Goal: Task Accomplishment & Management: Manage account settings

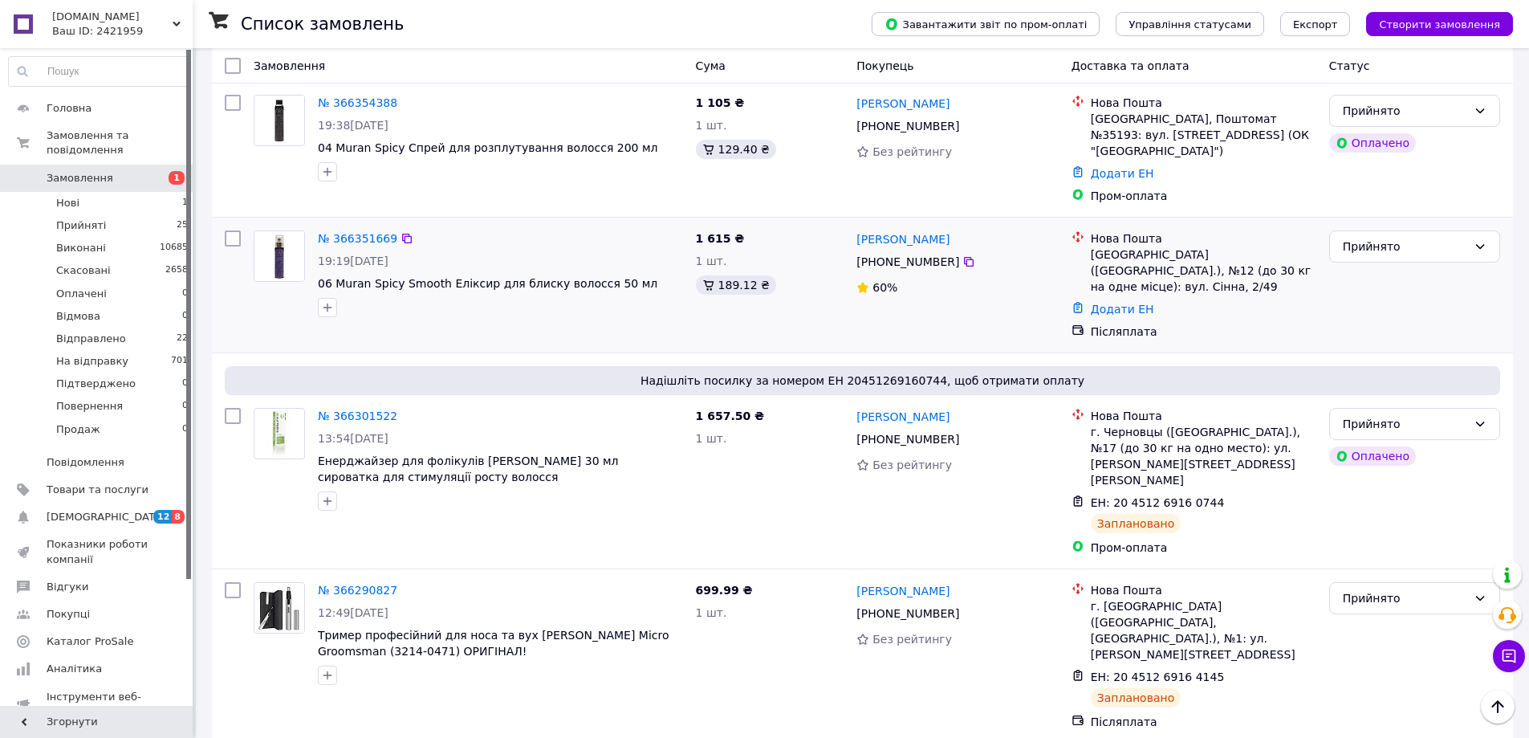
scroll to position [161, 0]
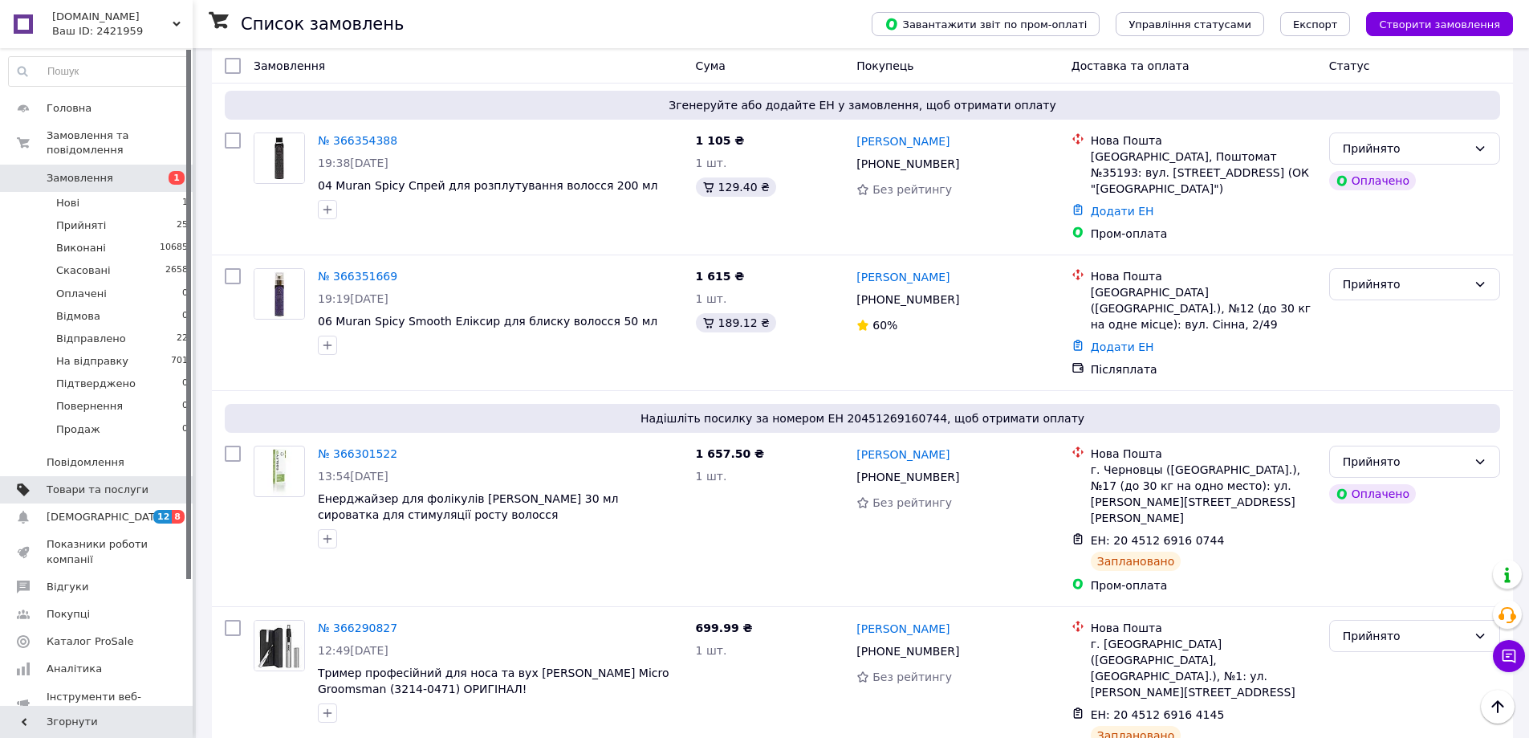
click at [87, 482] on span "Товари та послуги" at bounding box center [98, 489] width 102 height 14
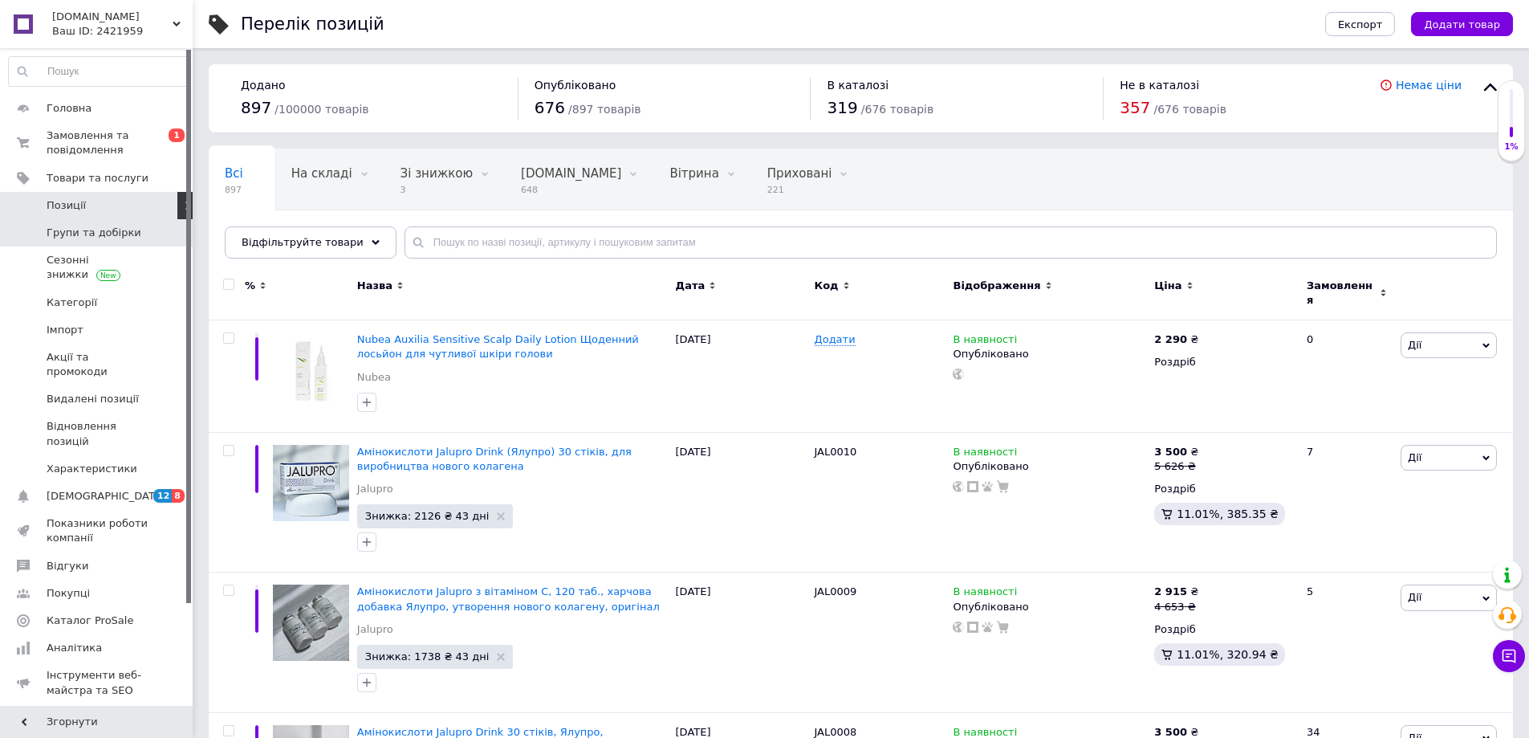
click at [100, 234] on span "Групи та добірки" at bounding box center [94, 233] width 95 height 14
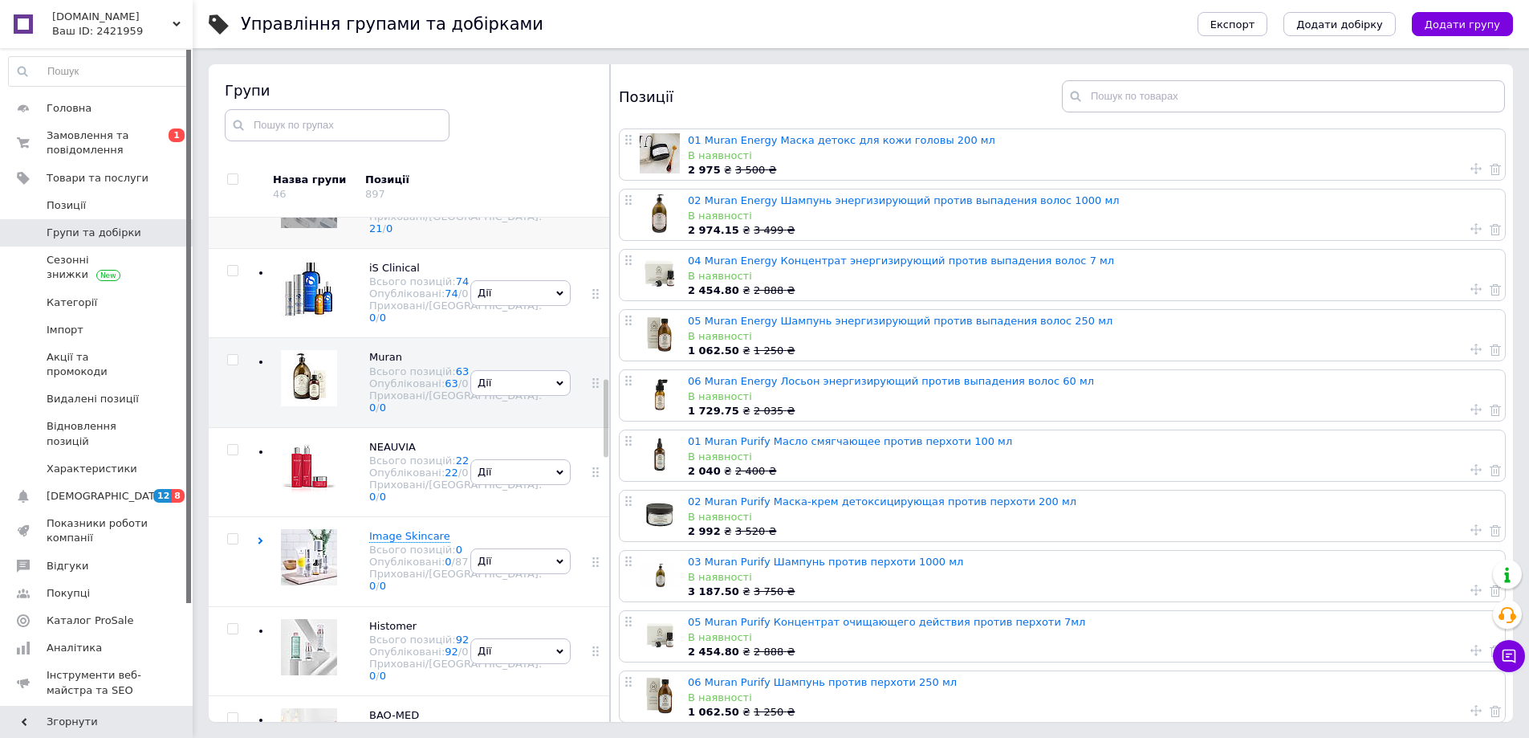
scroll to position [1047, 0]
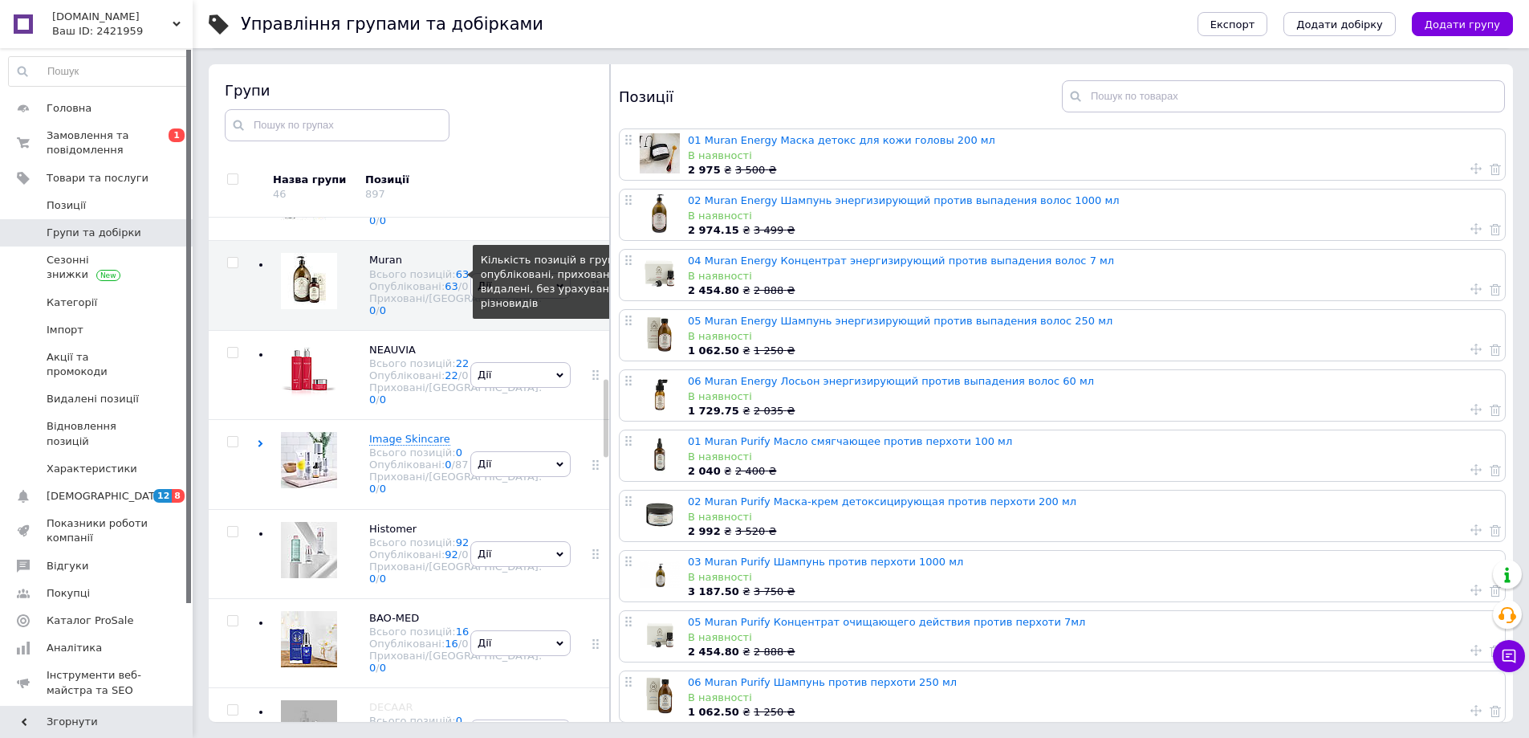
click at [456, 280] on link "63" at bounding box center [463, 274] width 14 height 12
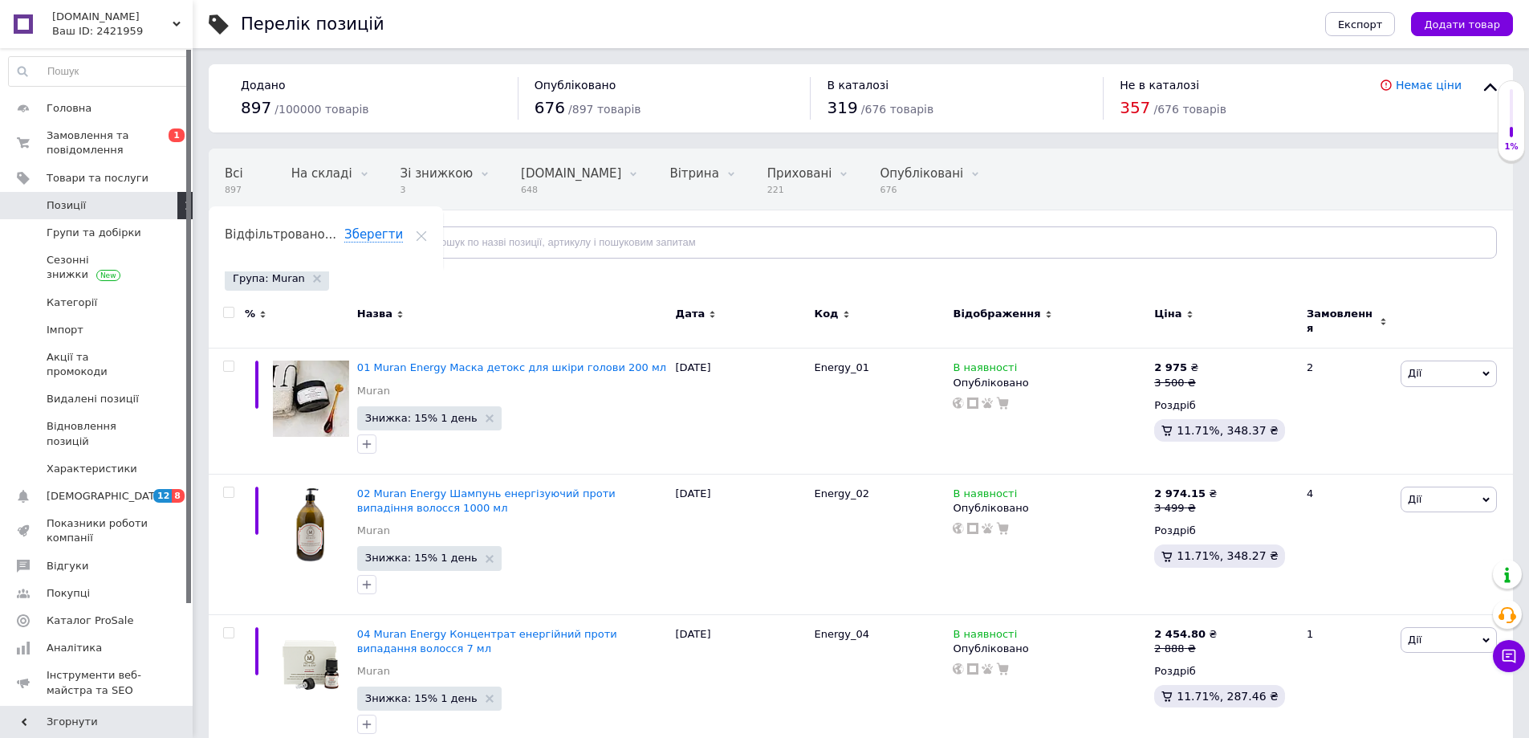
click at [181, 22] on div "[DOMAIN_NAME] Ваш ID: 2421959" at bounding box center [120, 24] width 146 height 48
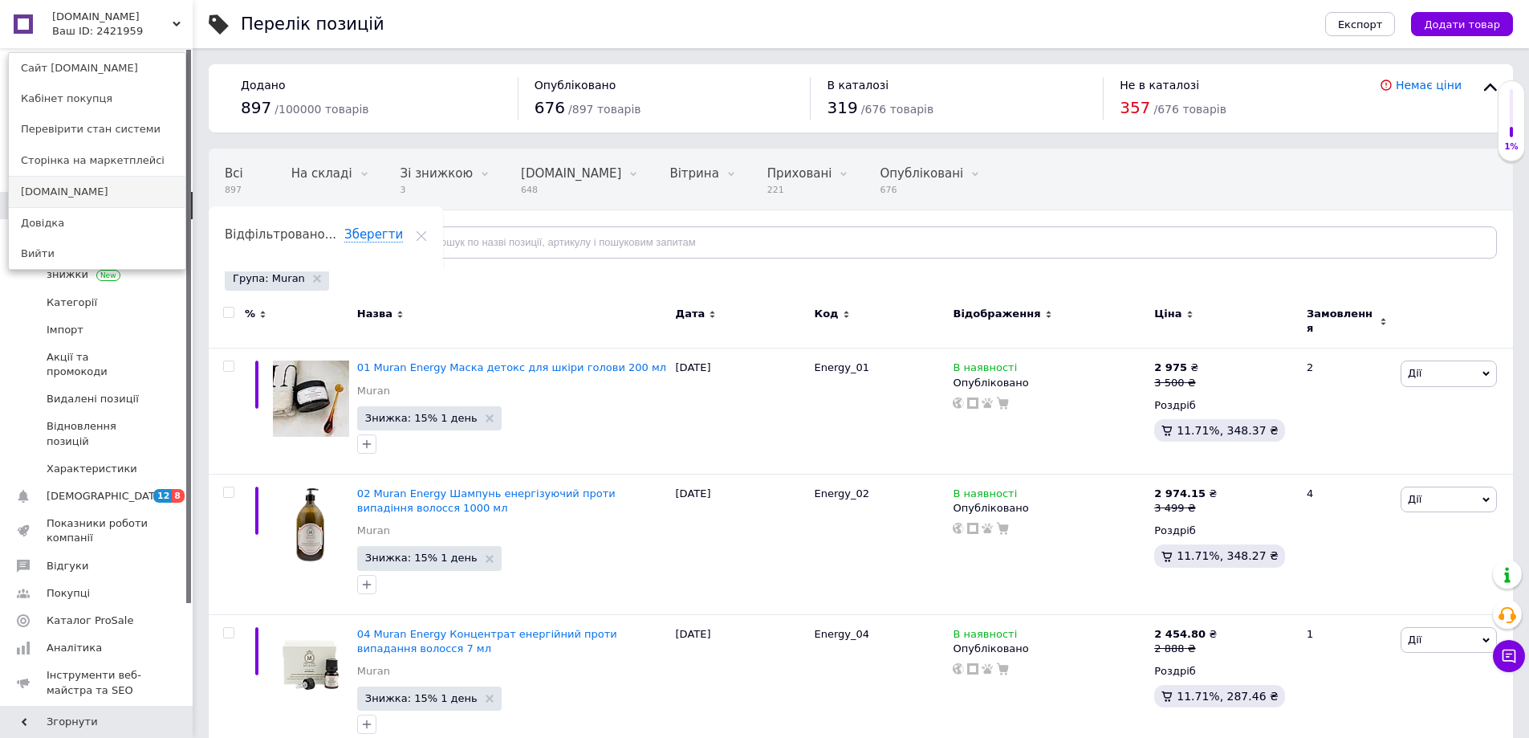
click at [67, 189] on link "[DOMAIN_NAME]" at bounding box center [97, 192] width 177 height 30
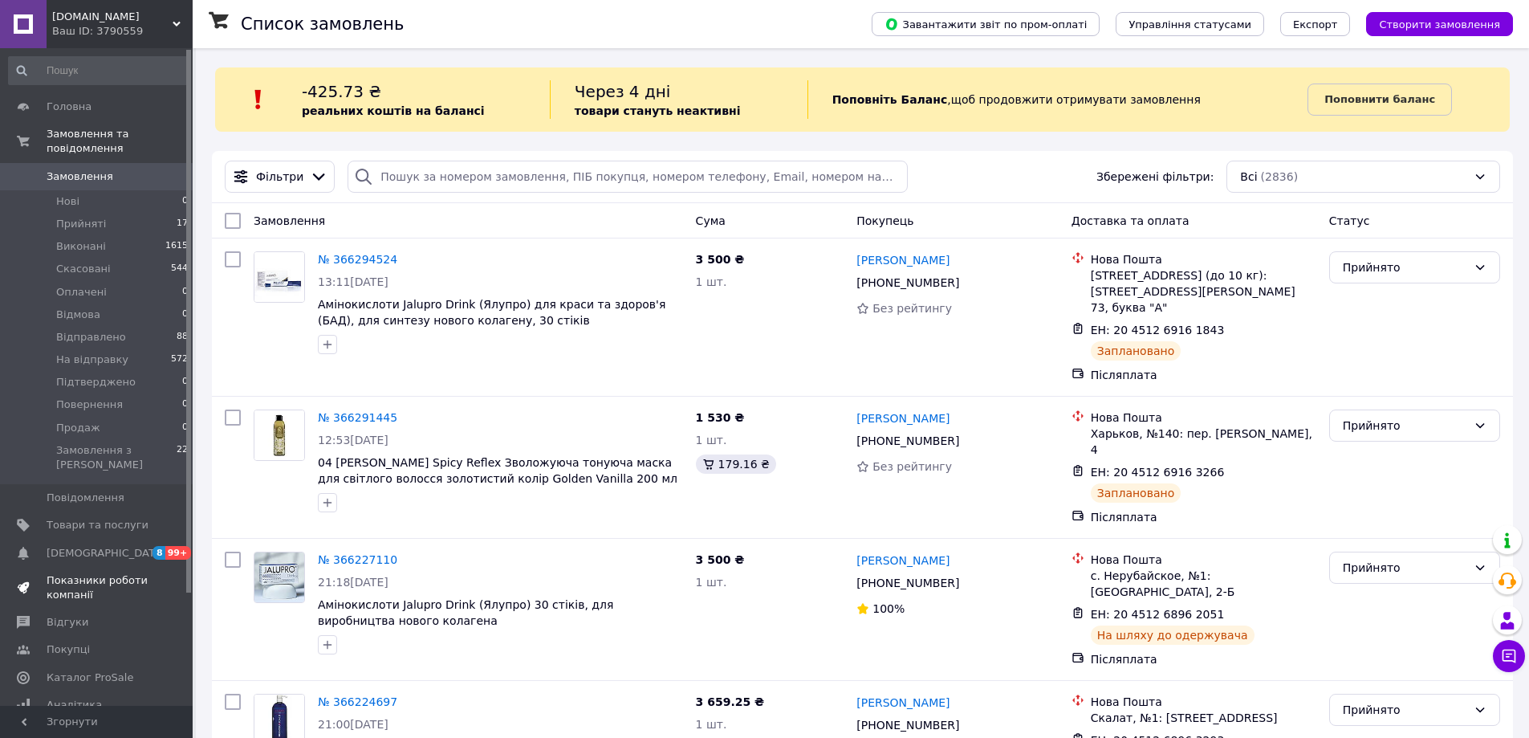
click at [110, 518] on span "Товари та послуги" at bounding box center [98, 525] width 102 height 14
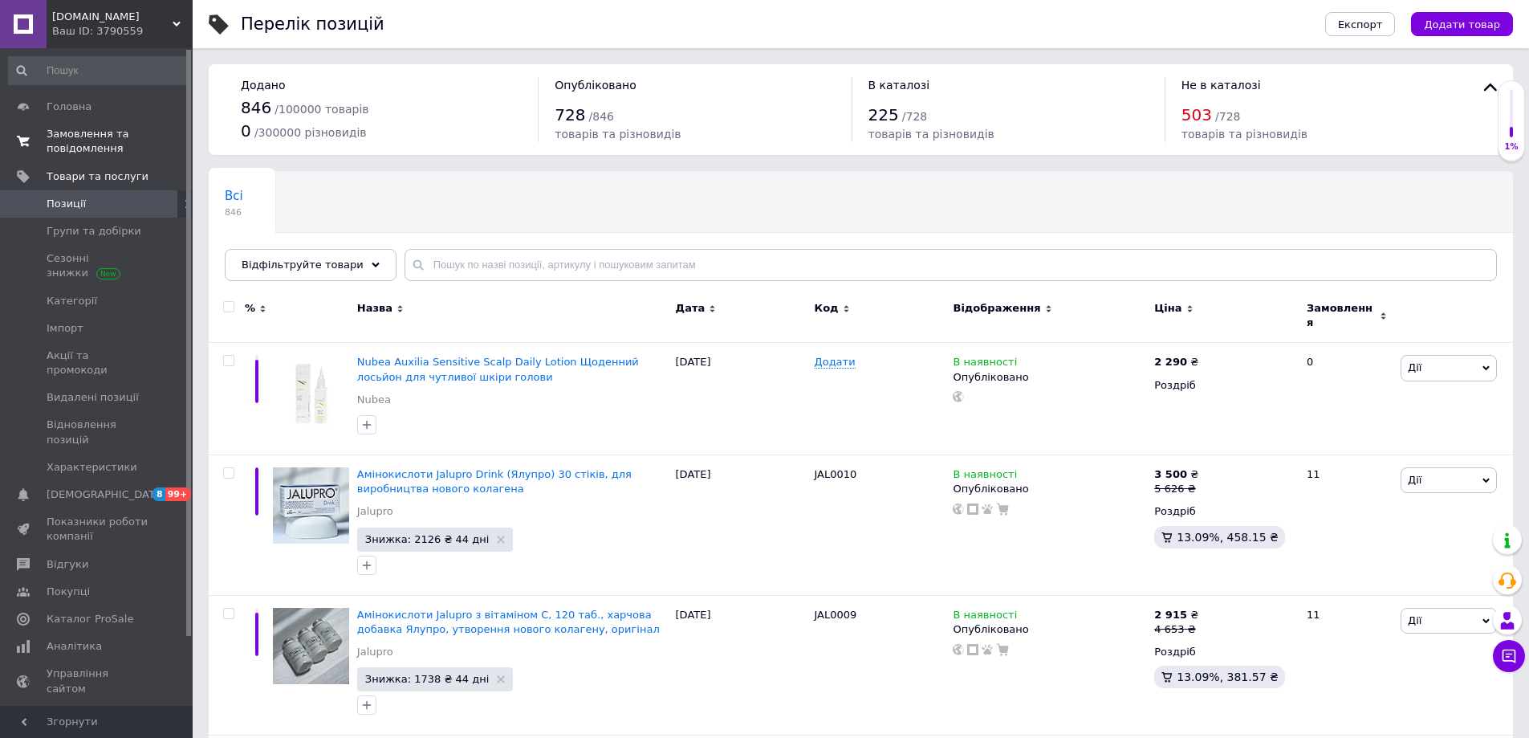
click at [82, 140] on span "Замовлення та повідомлення" at bounding box center [98, 141] width 102 height 29
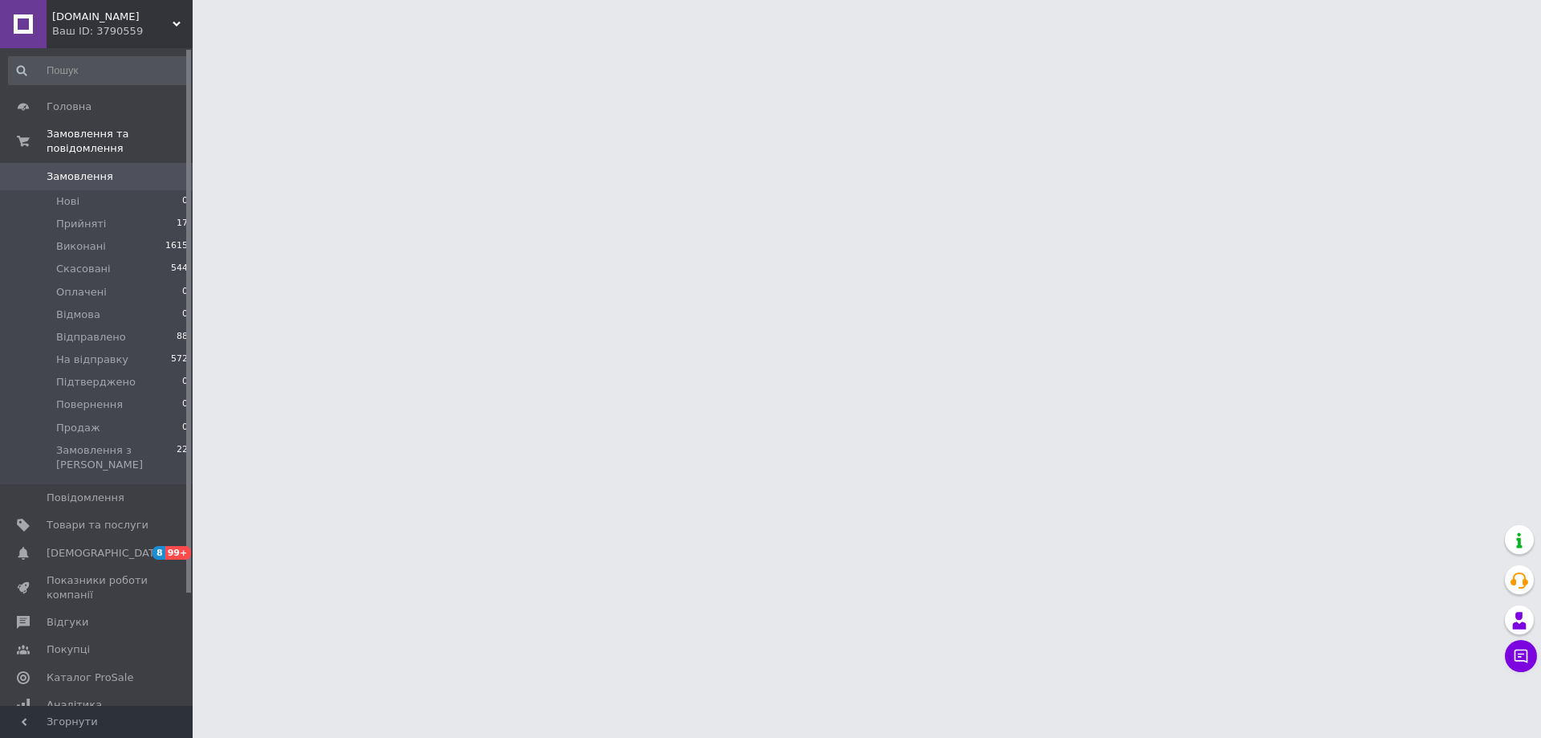
click at [79, 169] on span "Замовлення" at bounding box center [80, 176] width 67 height 14
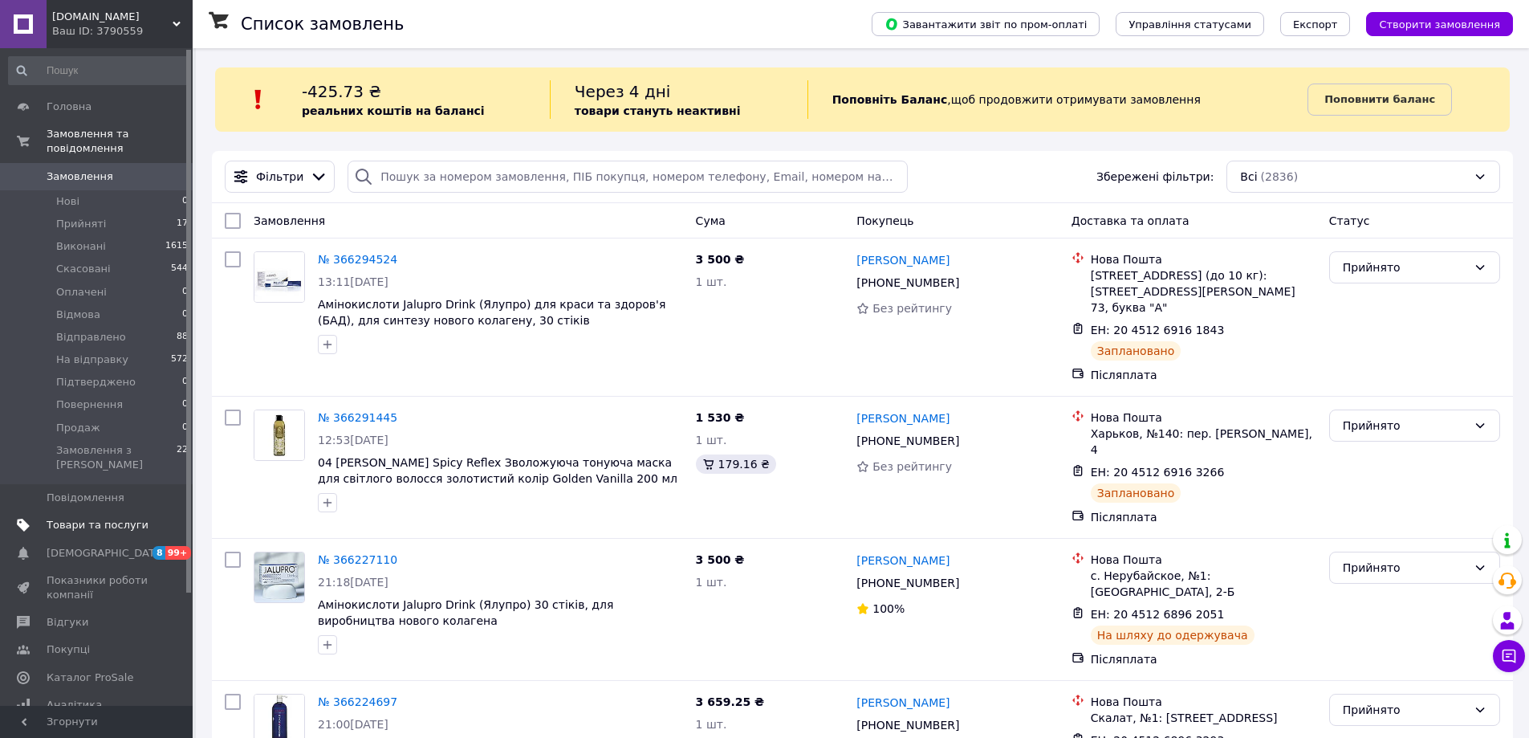
click at [120, 518] on span "Товари та послуги" at bounding box center [98, 525] width 102 height 14
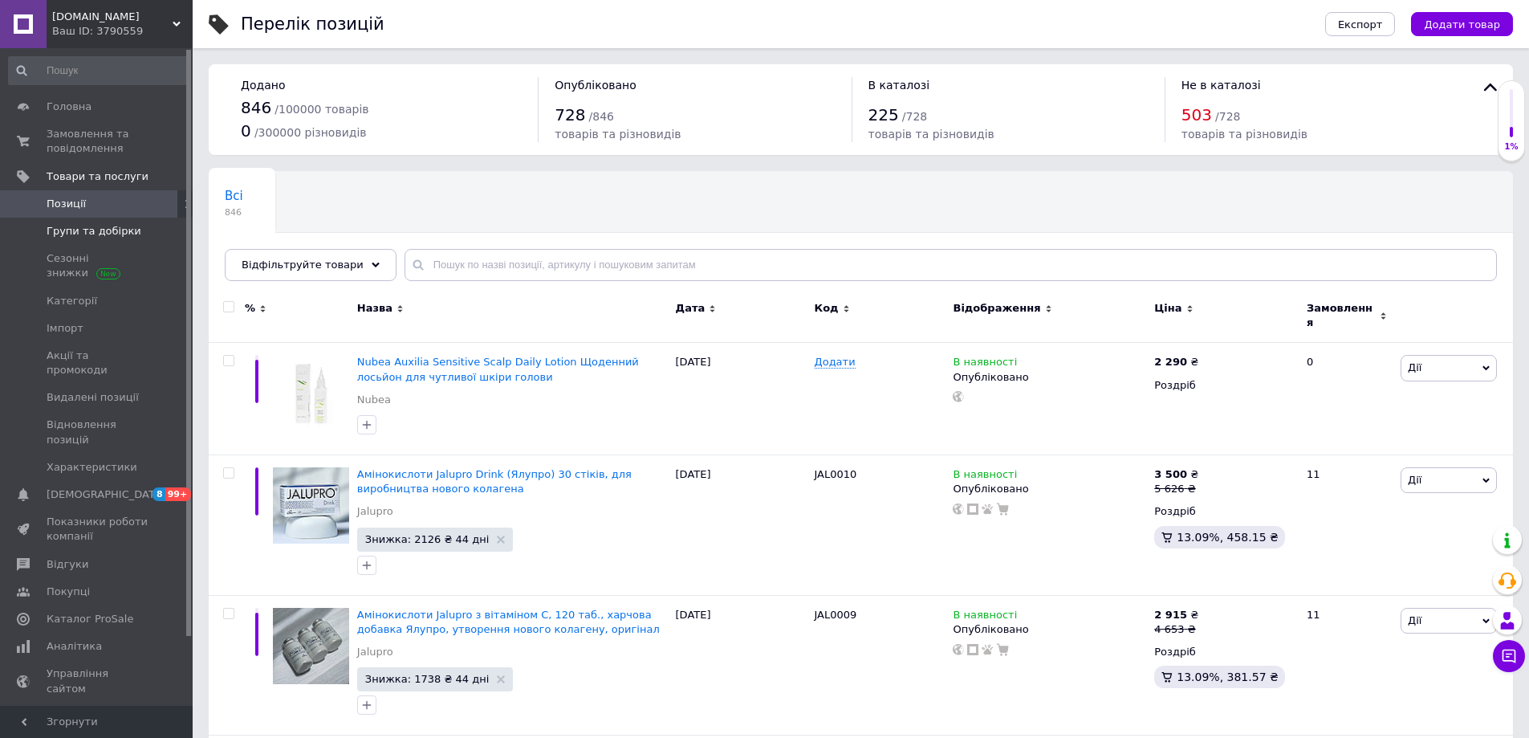
click at [105, 229] on span "Групи та добірки" at bounding box center [94, 231] width 95 height 14
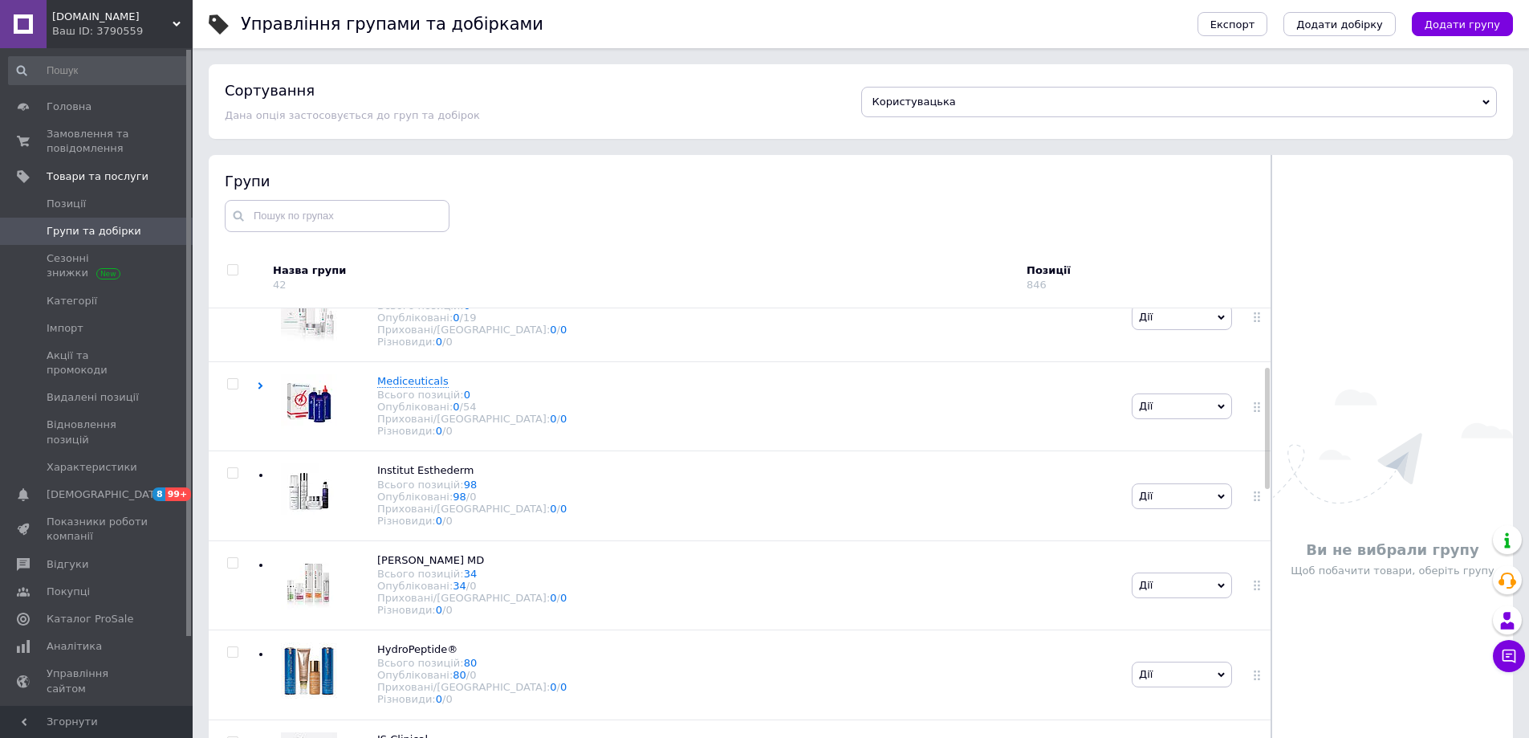
scroll to position [241, 0]
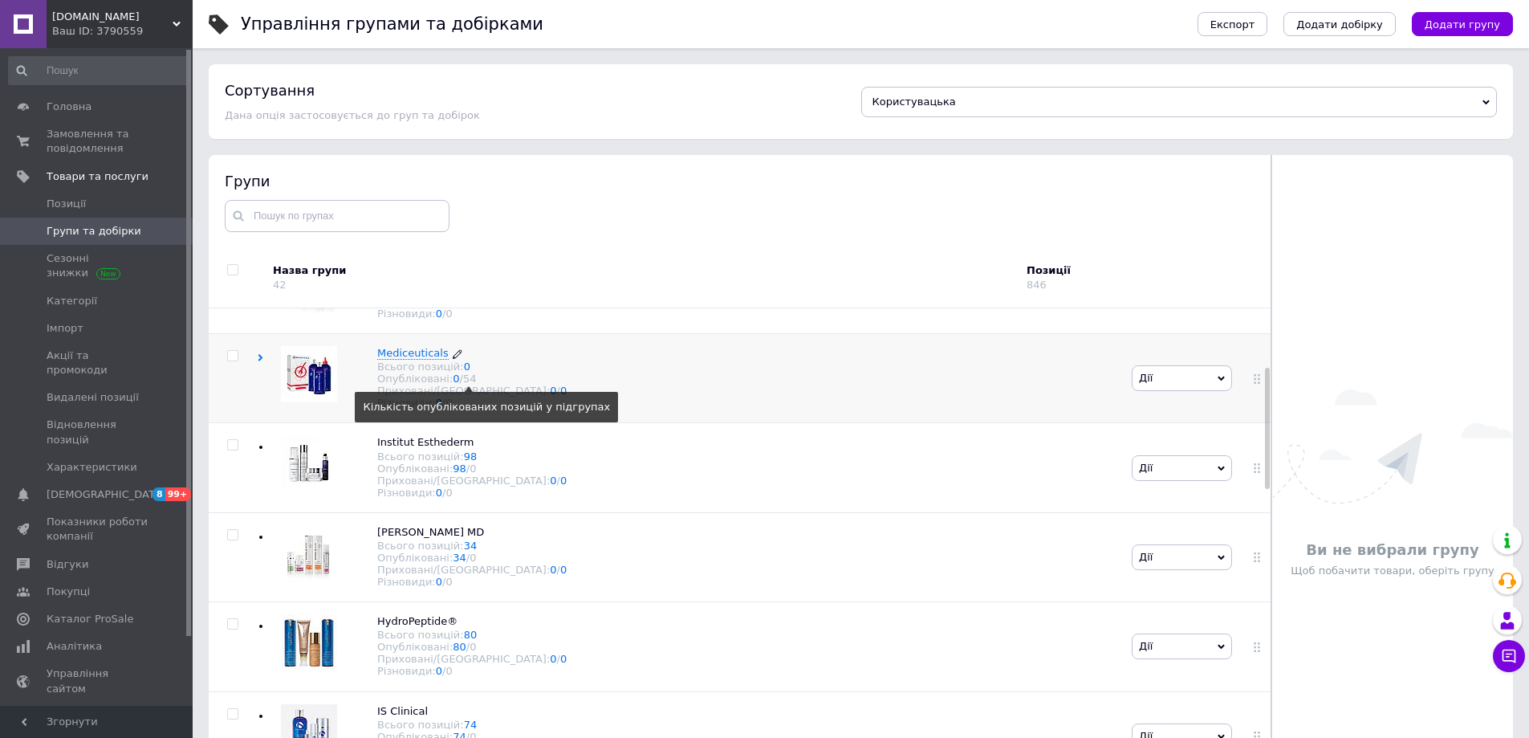
click at [471, 384] on div "54" at bounding box center [470, 378] width 14 height 12
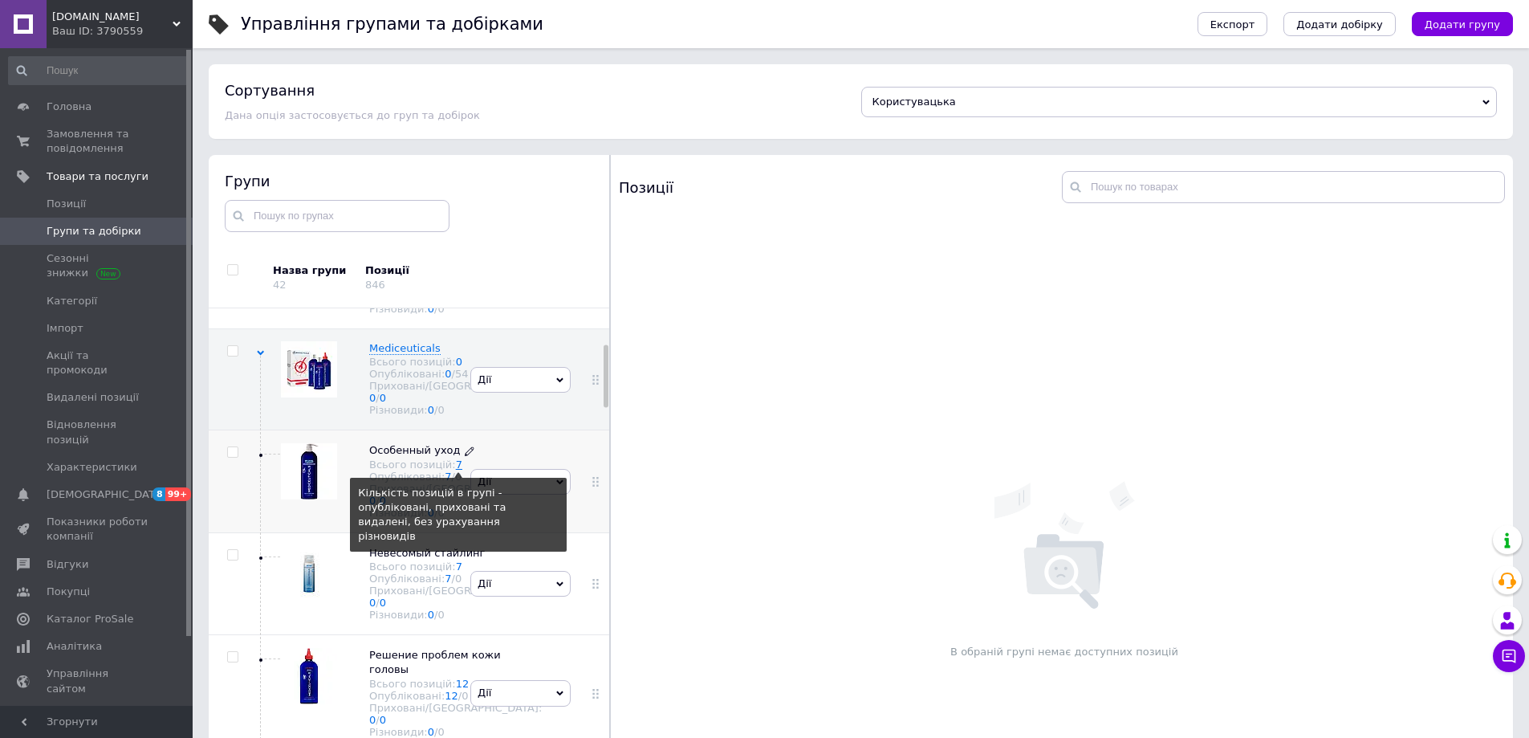
click at [456, 470] on link "7" at bounding box center [459, 464] width 6 height 12
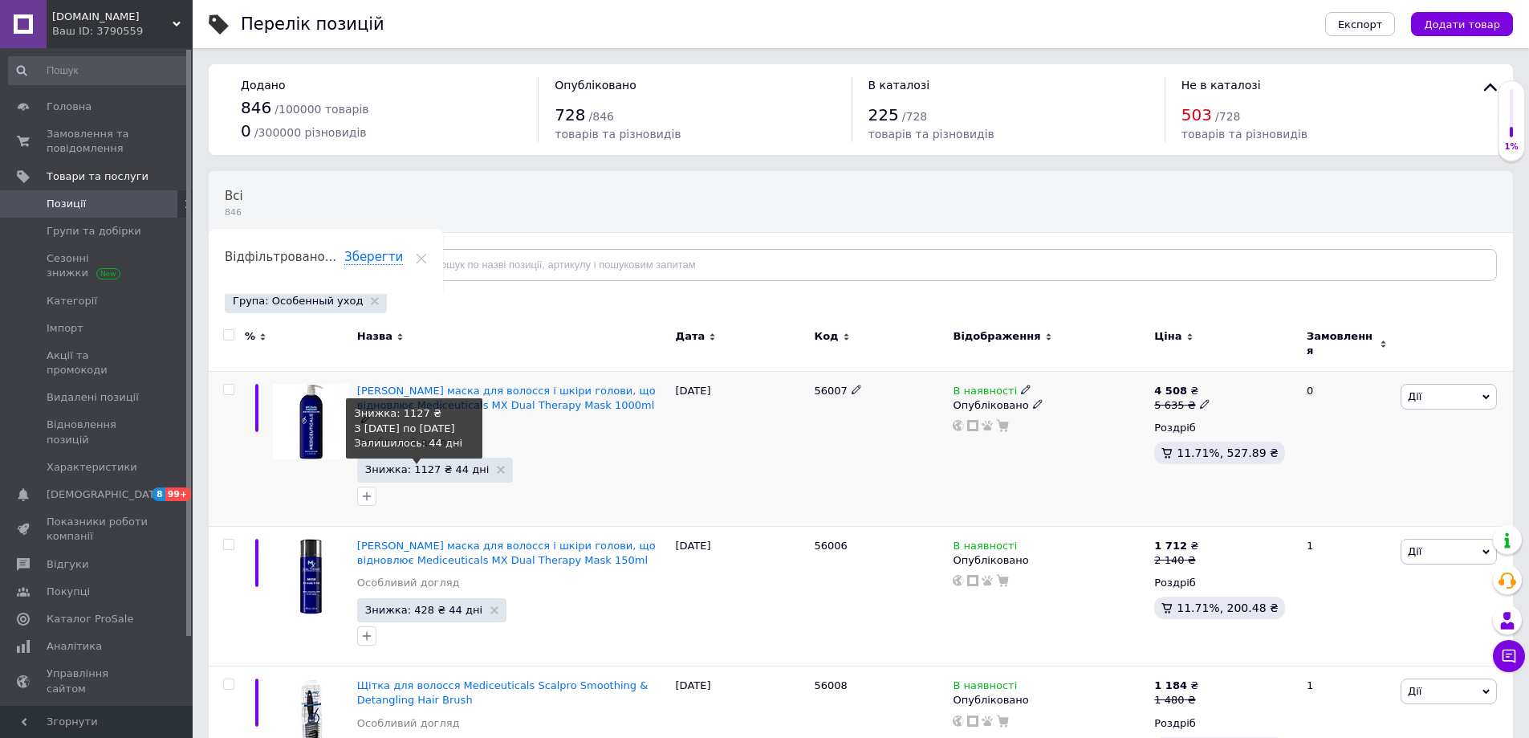
click at [433, 464] on span "Знижка: 1127 ₴ 44 дні" at bounding box center [427, 469] width 124 height 10
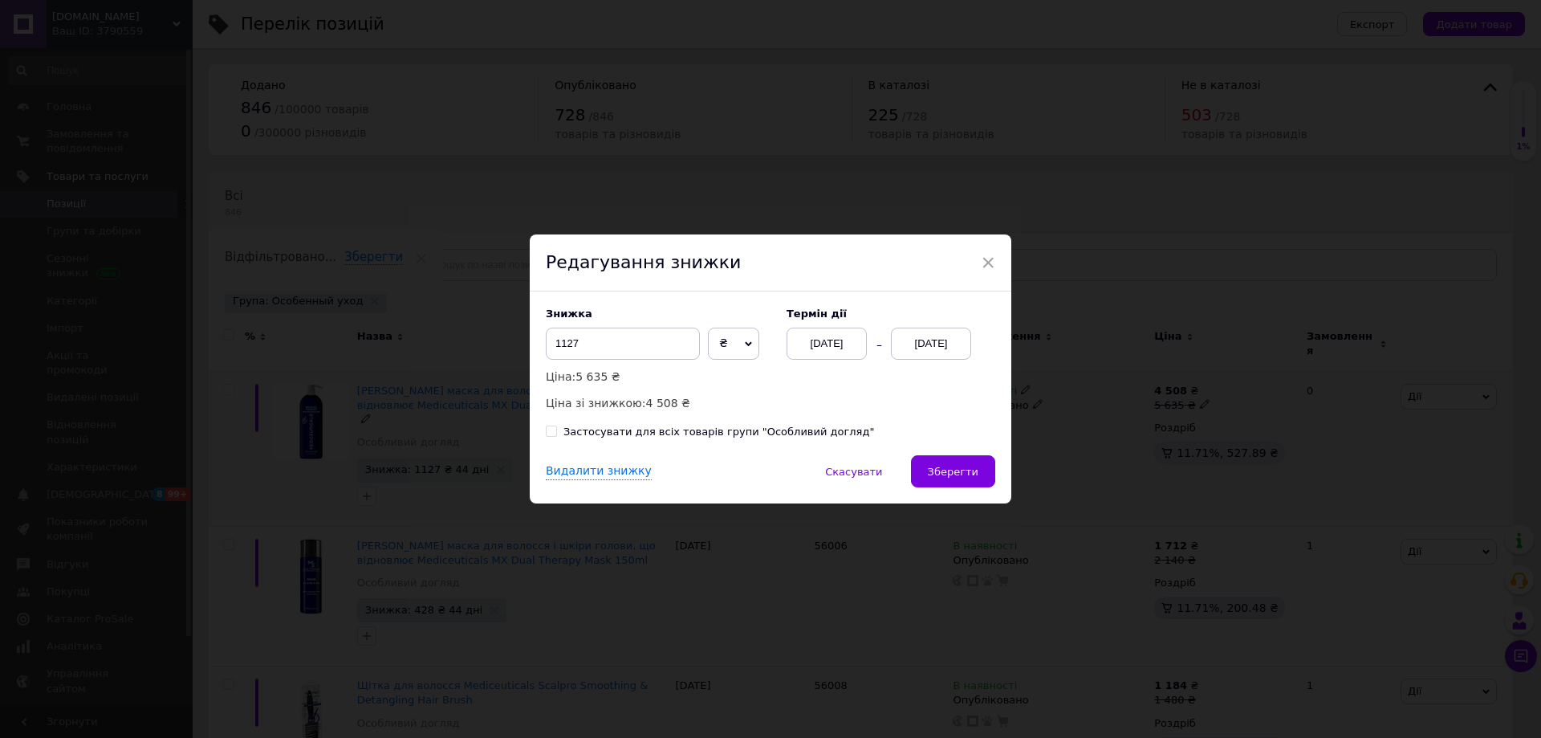
click at [550, 434] on input "Застосувати для всіх товарів групи "Особливий догляд"" at bounding box center [551, 430] width 10 height 10
checkbox input "true"
click at [564, 473] on div "Видалити знижку" at bounding box center [599, 471] width 106 height 17
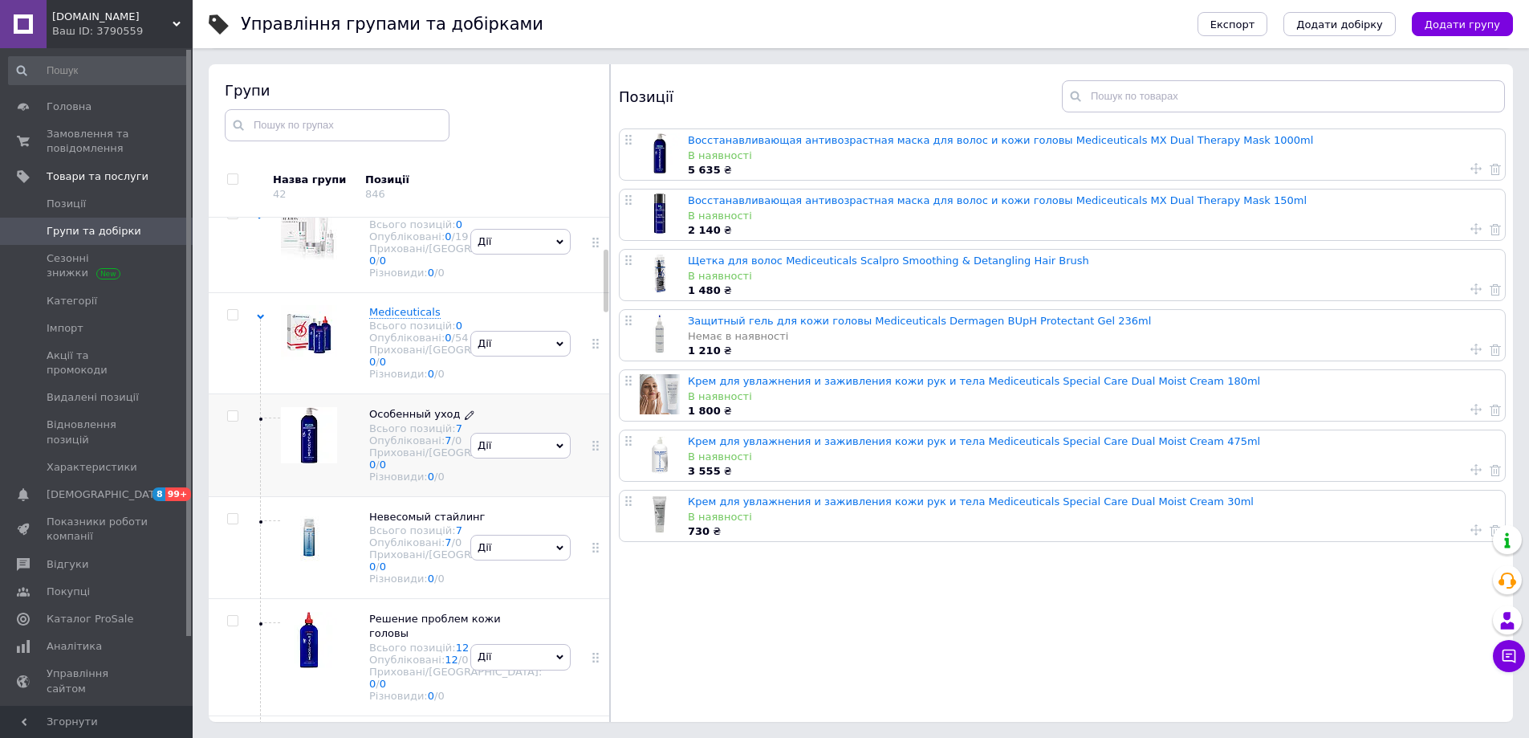
scroll to position [254, 0]
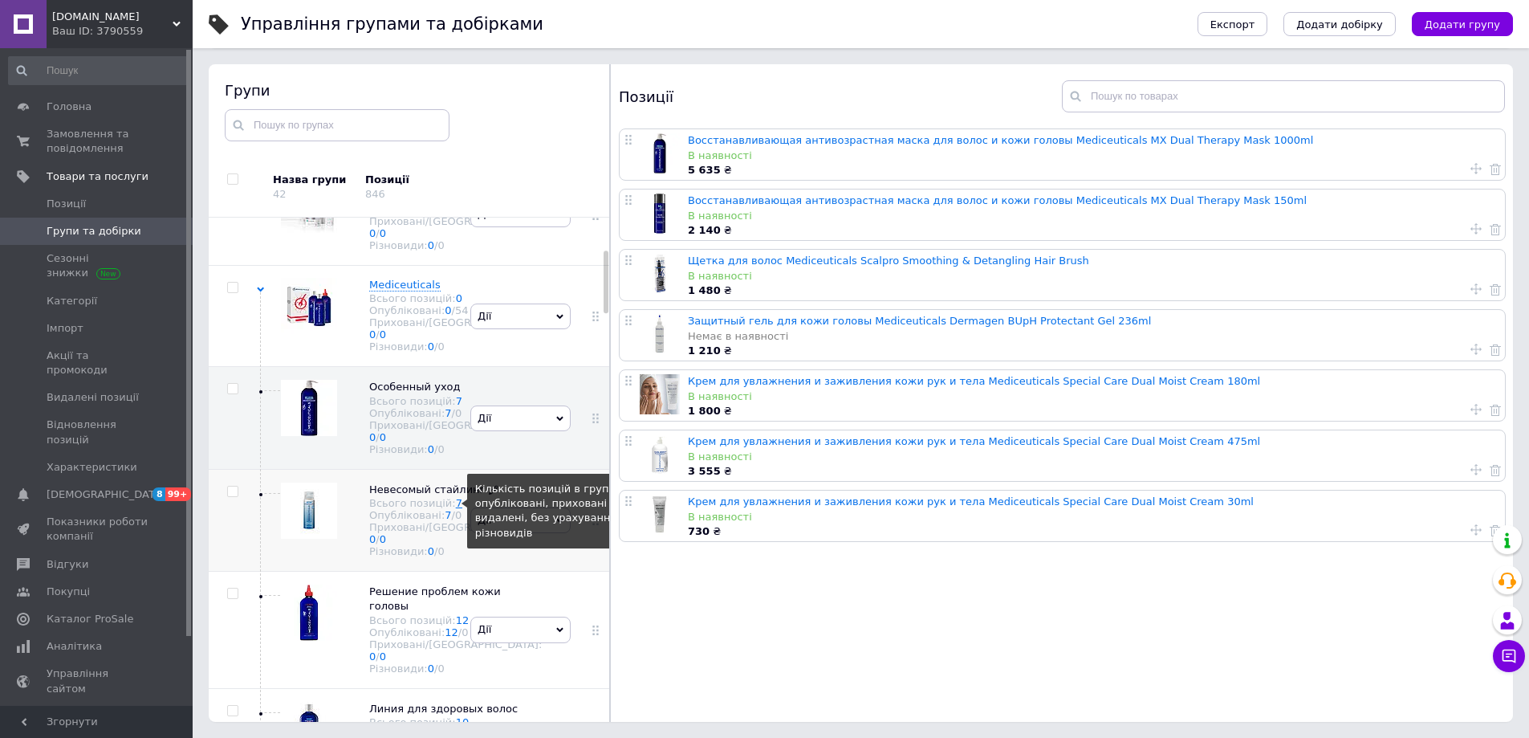
click at [456, 509] on link "7" at bounding box center [459, 503] width 6 height 12
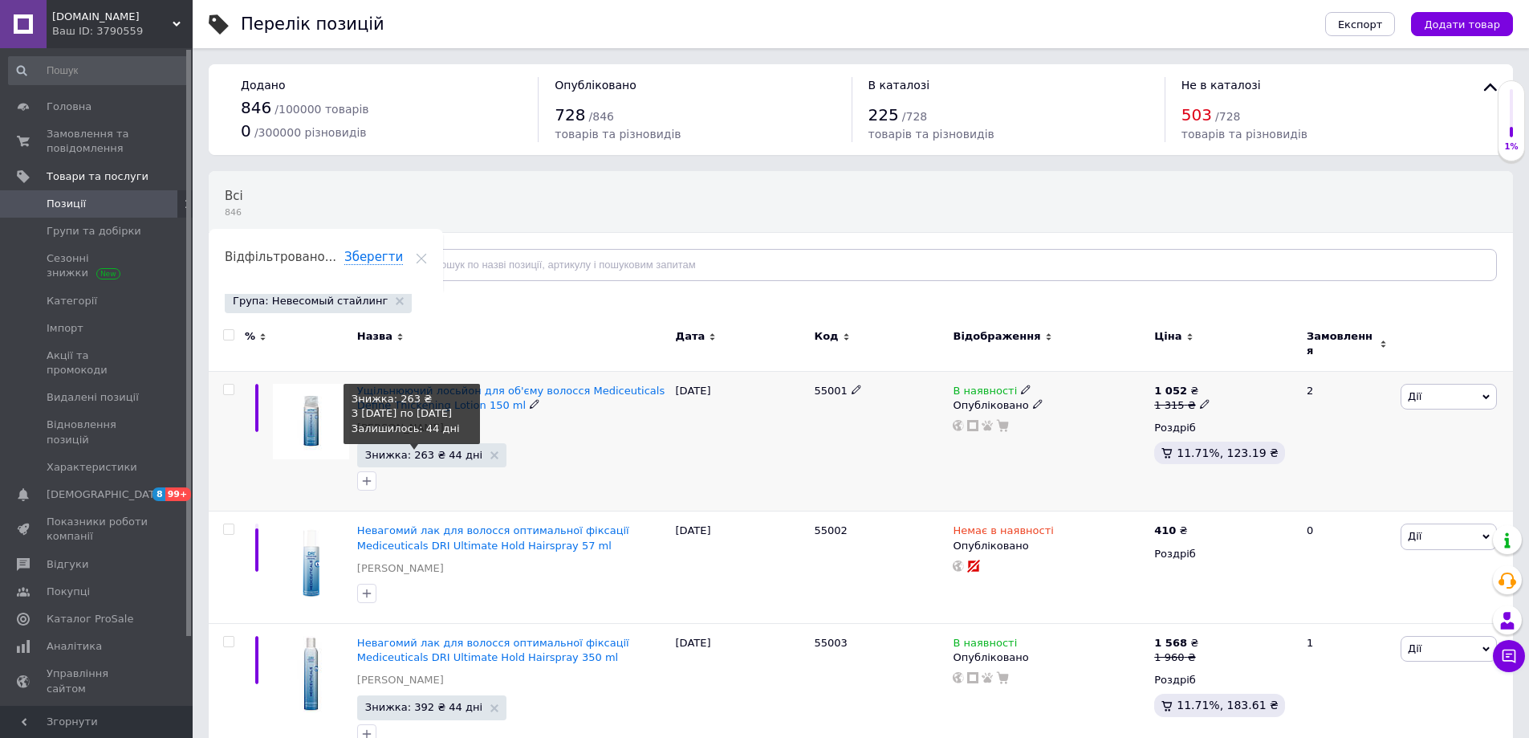
click at [440, 449] on span "Знижка: 263 ₴ 44 дні" at bounding box center [423, 454] width 117 height 10
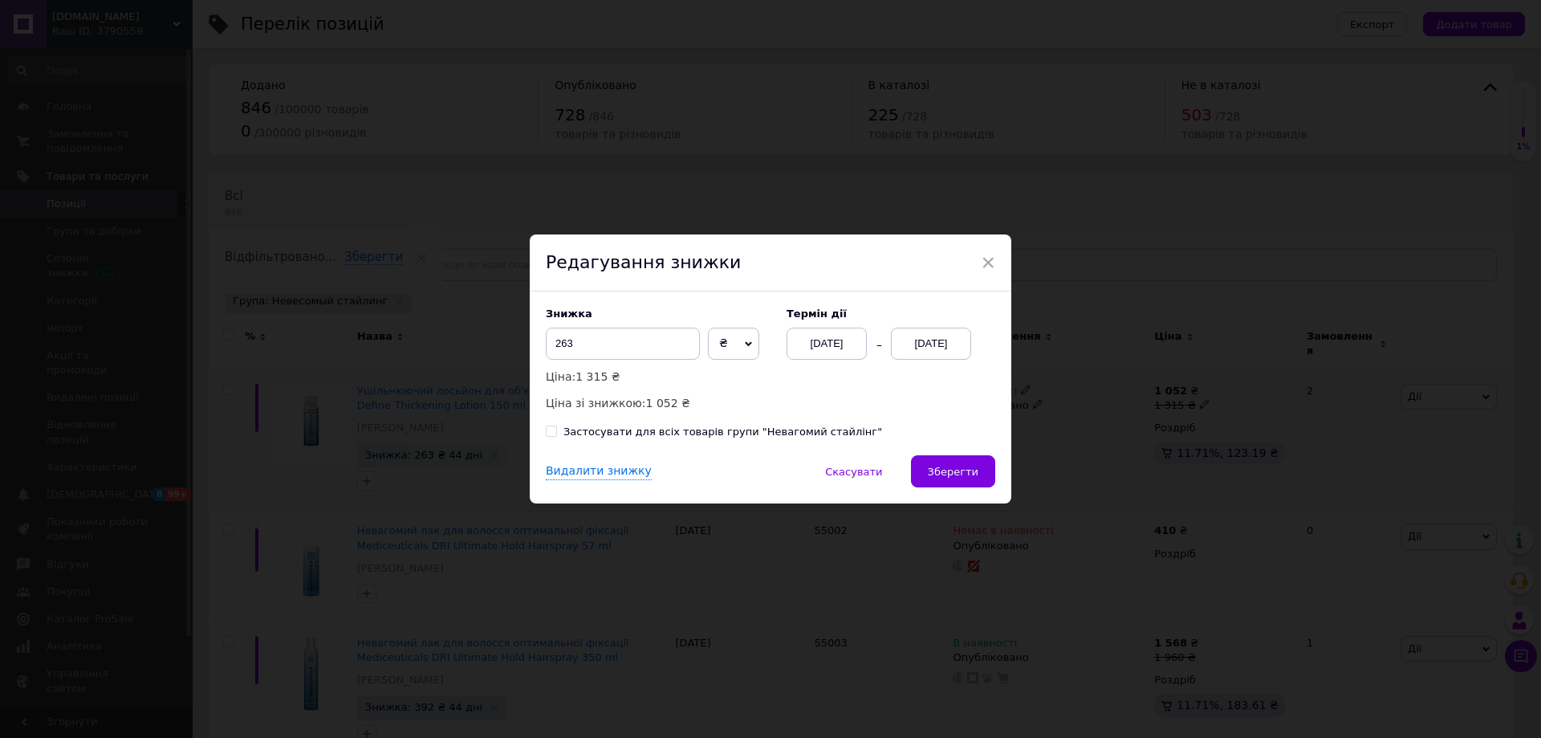
click at [552, 433] on input "Застосувати для всіх товарів групи "Невагомий стайлінг"" at bounding box center [551, 430] width 10 height 10
checkbox input "true"
click at [569, 475] on div "Видалити знижку" at bounding box center [599, 471] width 106 height 17
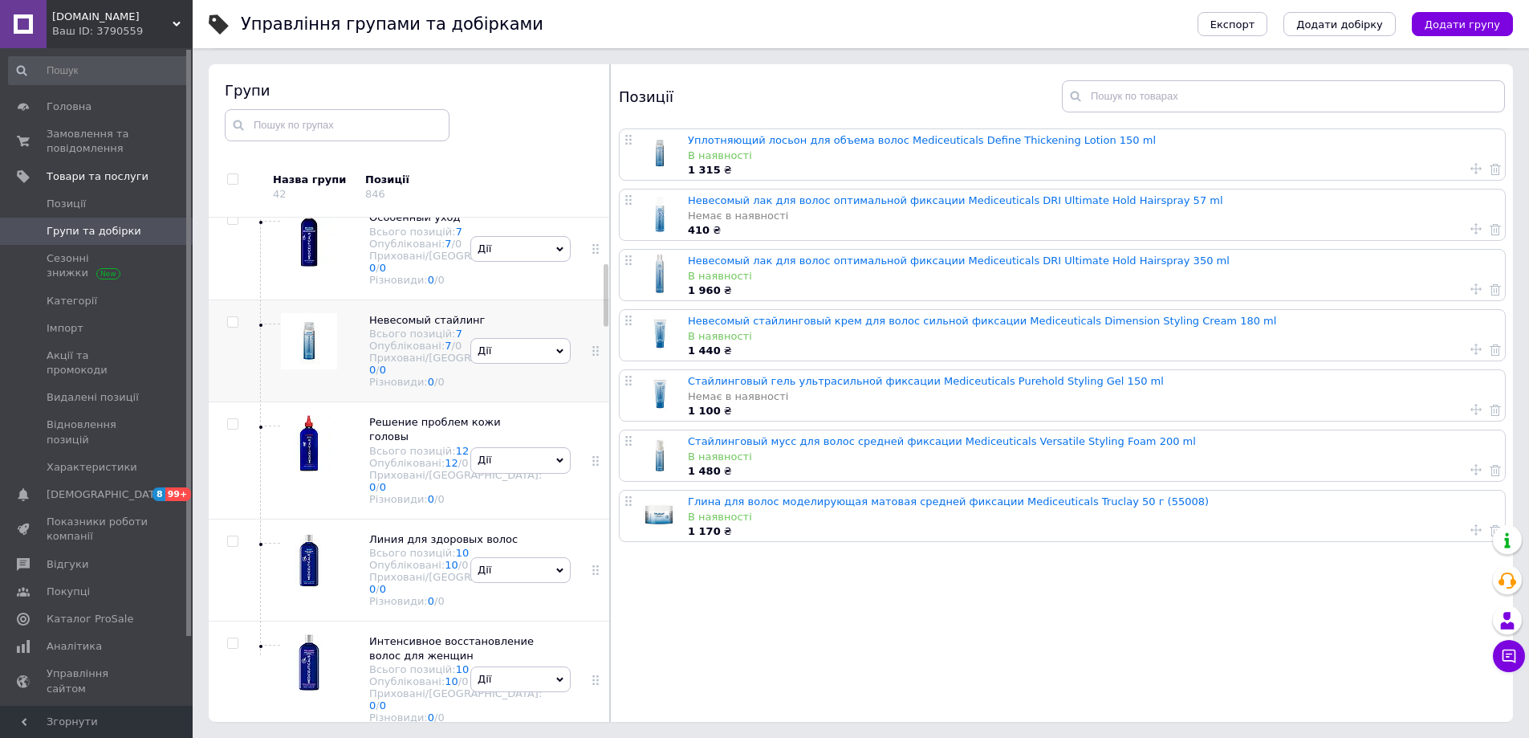
scroll to position [429, 0]
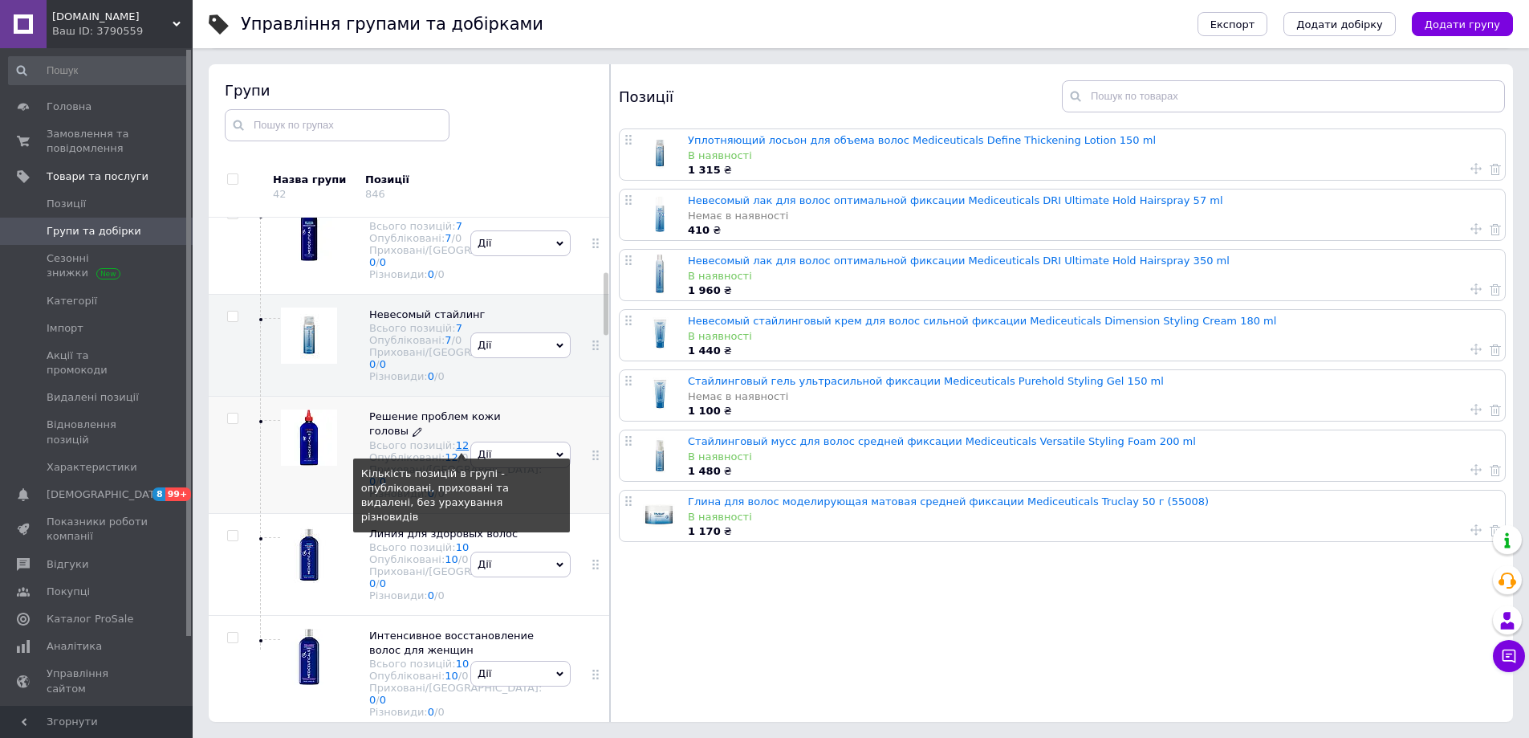
click at [456, 451] on link "12" at bounding box center [463, 445] width 14 height 12
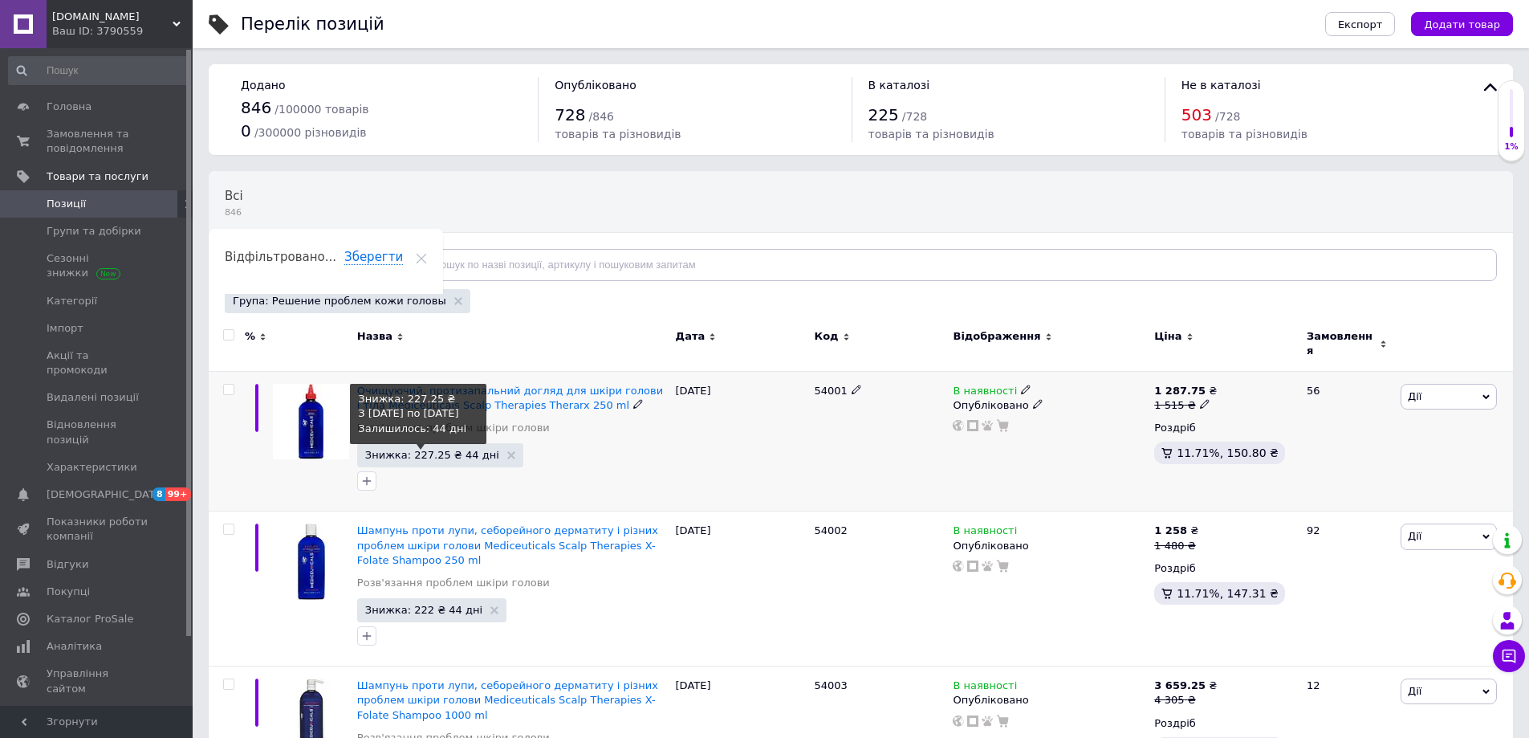
click at [417, 449] on span "Знижка: 227.25 ₴ 44 дні" at bounding box center [432, 454] width 134 height 10
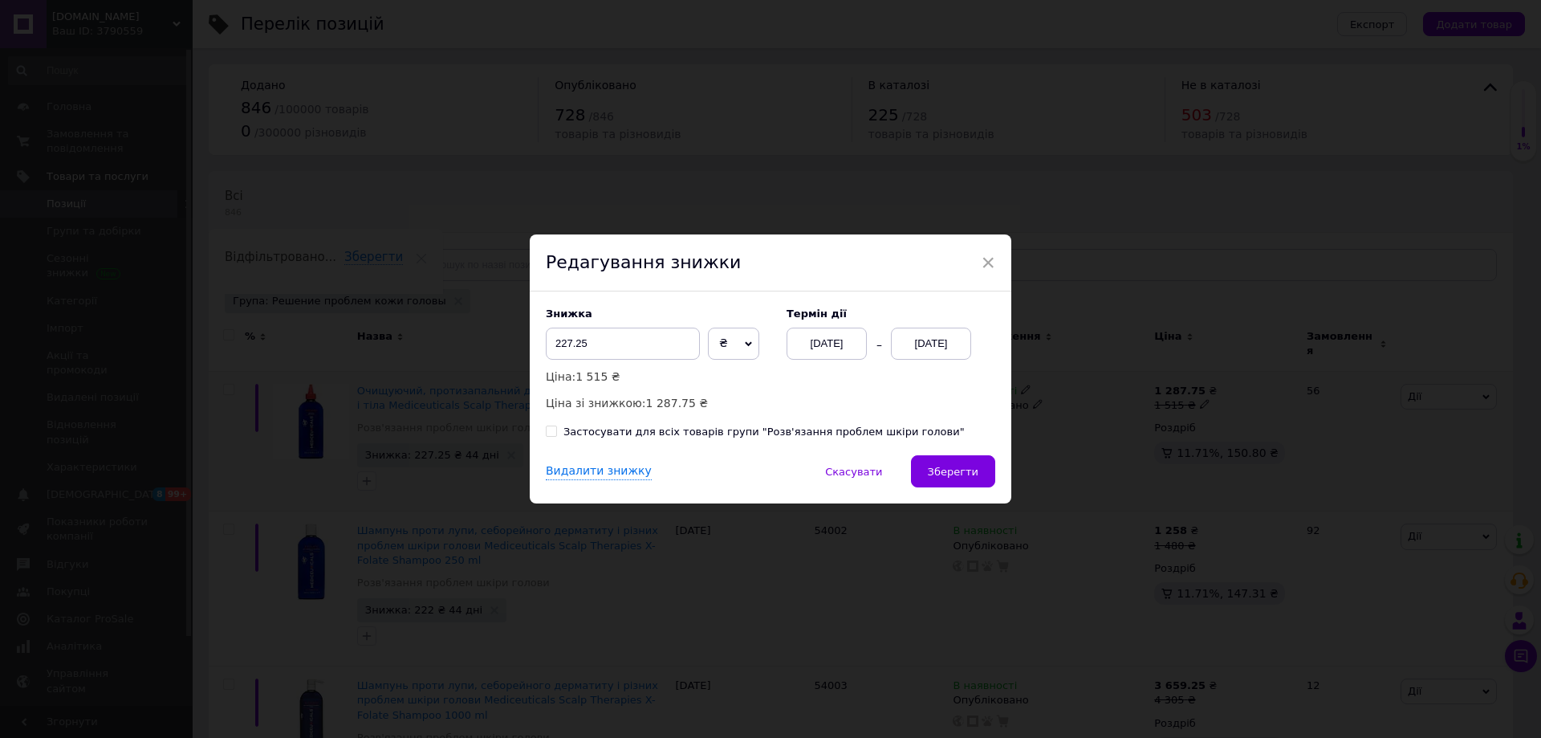
click at [546, 434] on input "Застосувати для всіх товарів групи "Розв'язання проблем шкіри голови"" at bounding box center [551, 430] width 10 height 10
checkbox input "true"
click at [565, 474] on div "Видалити знижку" at bounding box center [599, 471] width 106 height 17
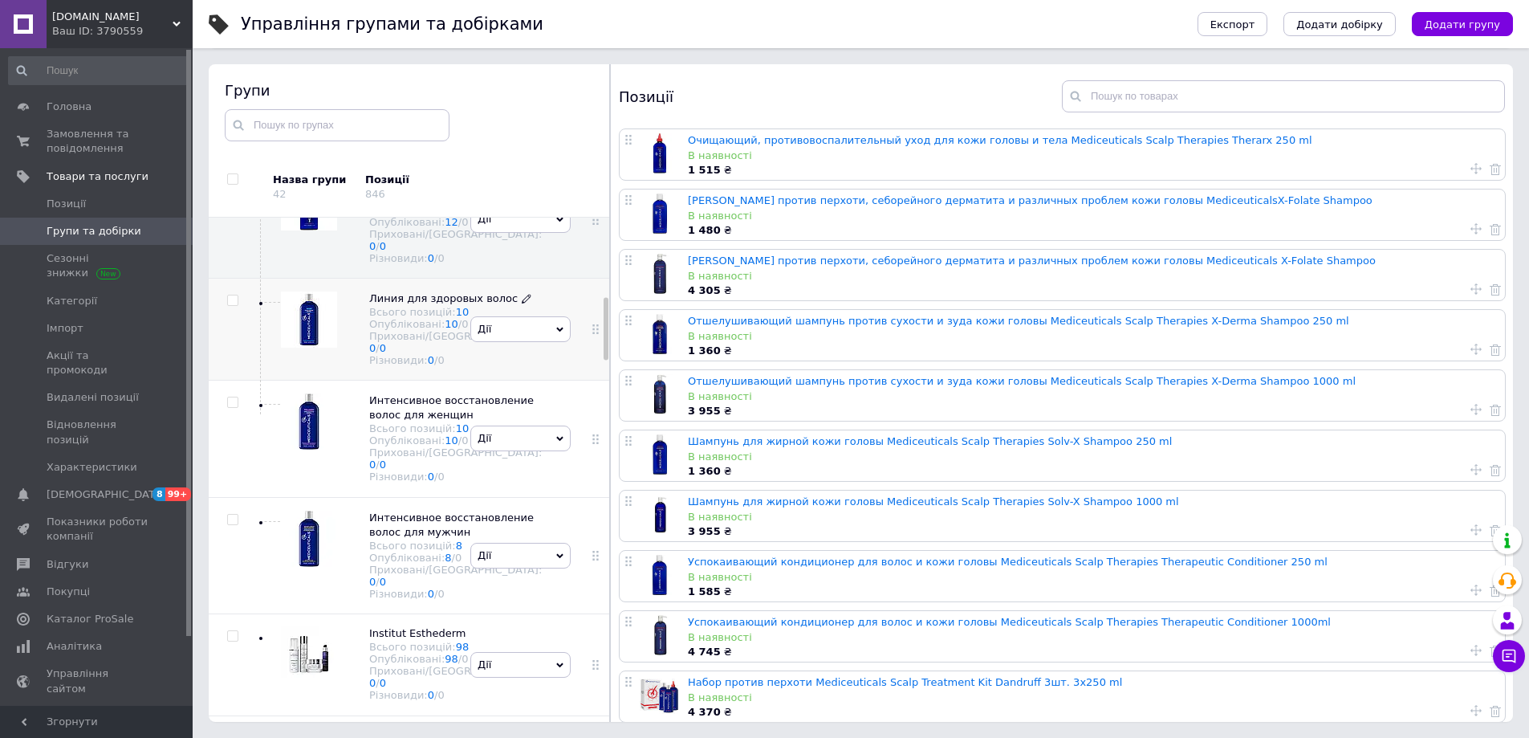
scroll to position [685, 0]
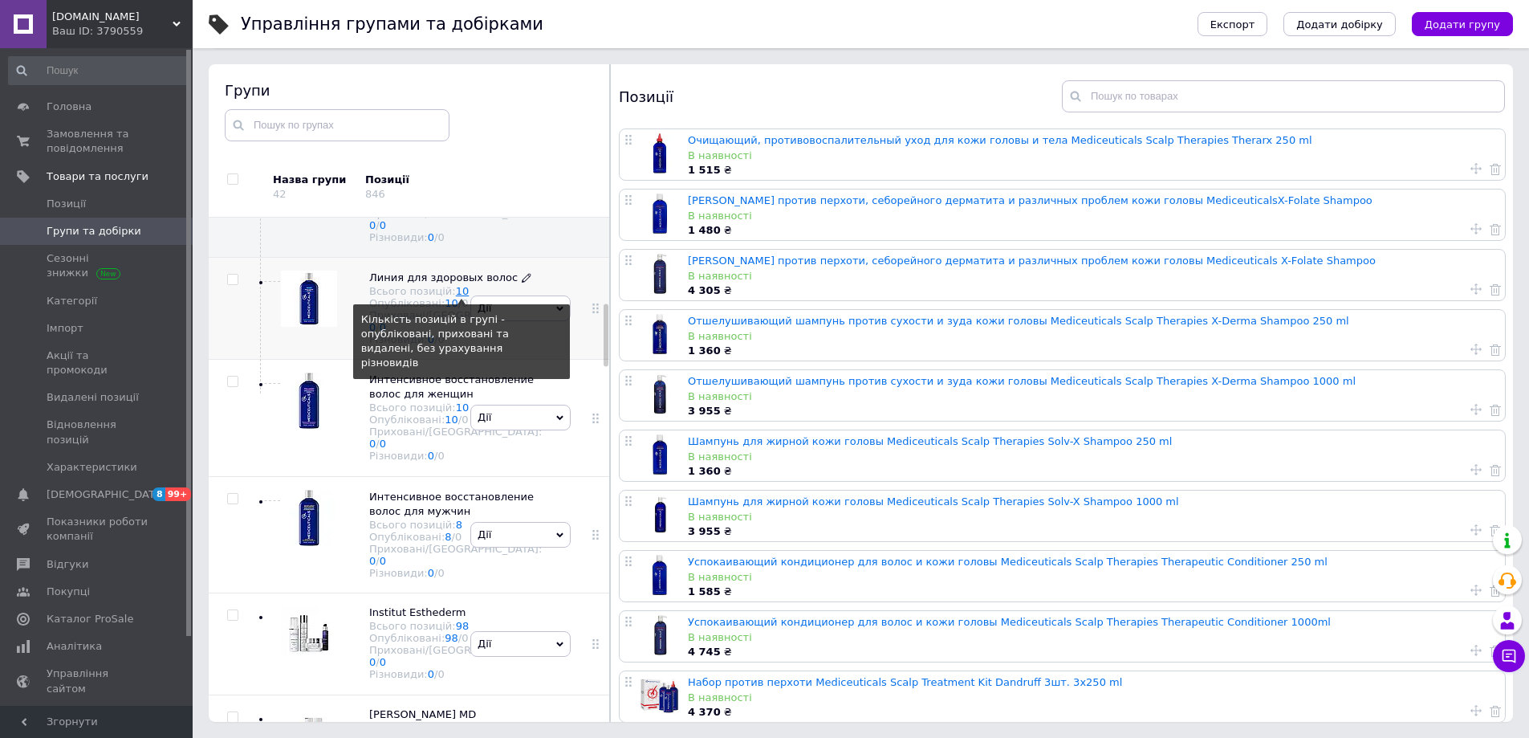
click at [456, 297] on link "10" at bounding box center [463, 291] width 14 height 12
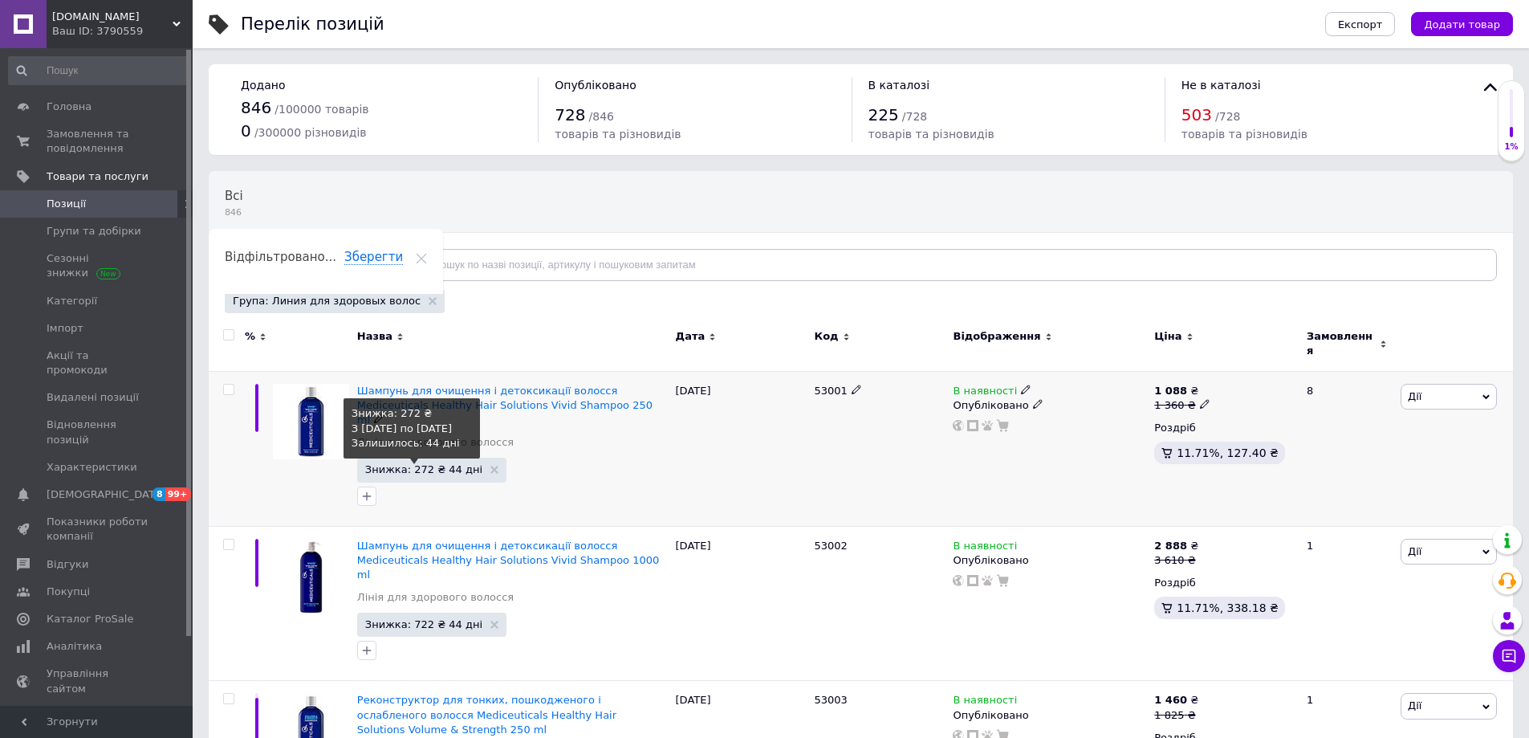
click at [414, 464] on span "Знижка: 272 ₴ 44 дні" at bounding box center [423, 469] width 117 height 10
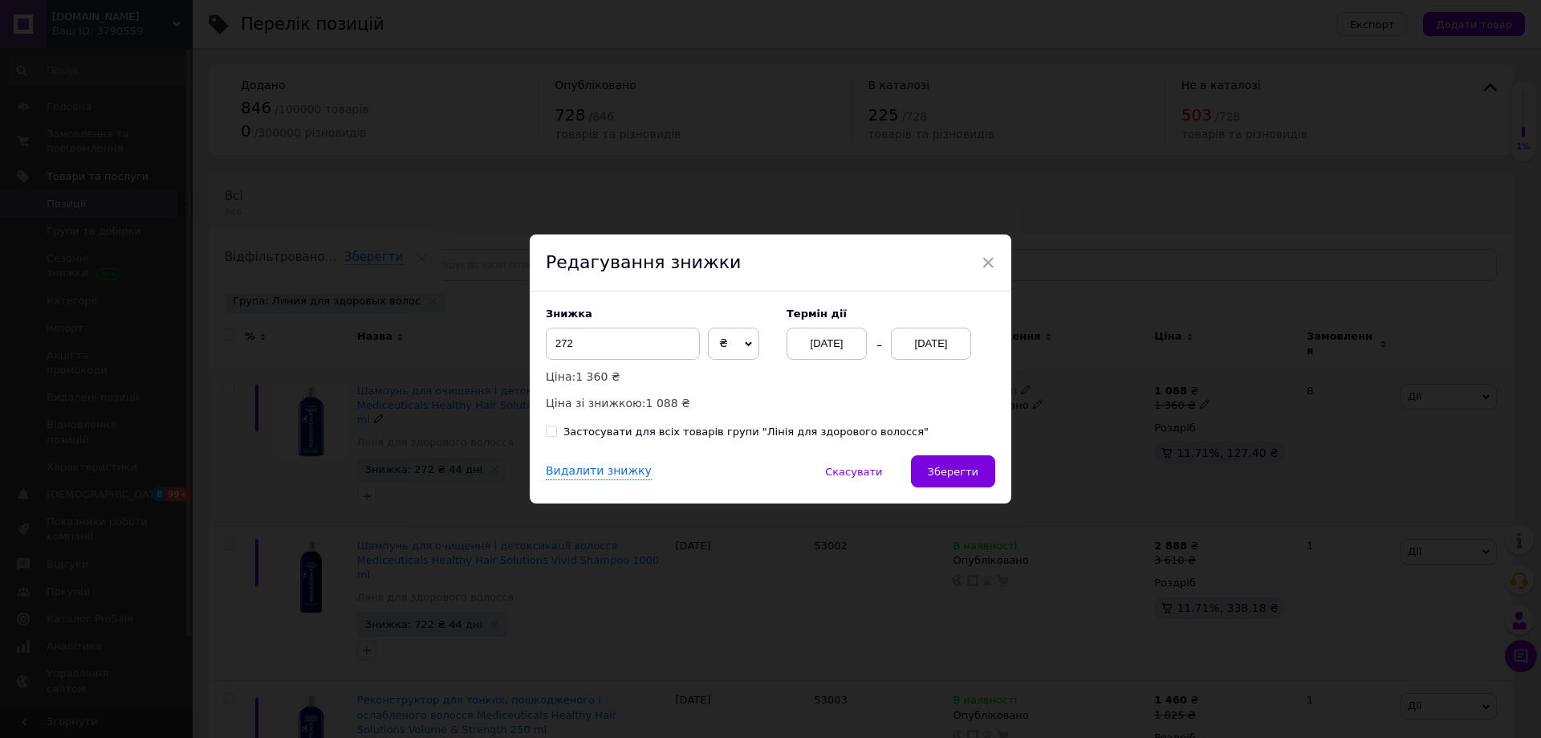
click at [549, 434] on input "Застосувати для всіх товарів групи "Лінія для здорового волосся"" at bounding box center [551, 430] width 10 height 10
checkbox input "true"
click at [559, 473] on div "Видалити знижку" at bounding box center [599, 471] width 106 height 17
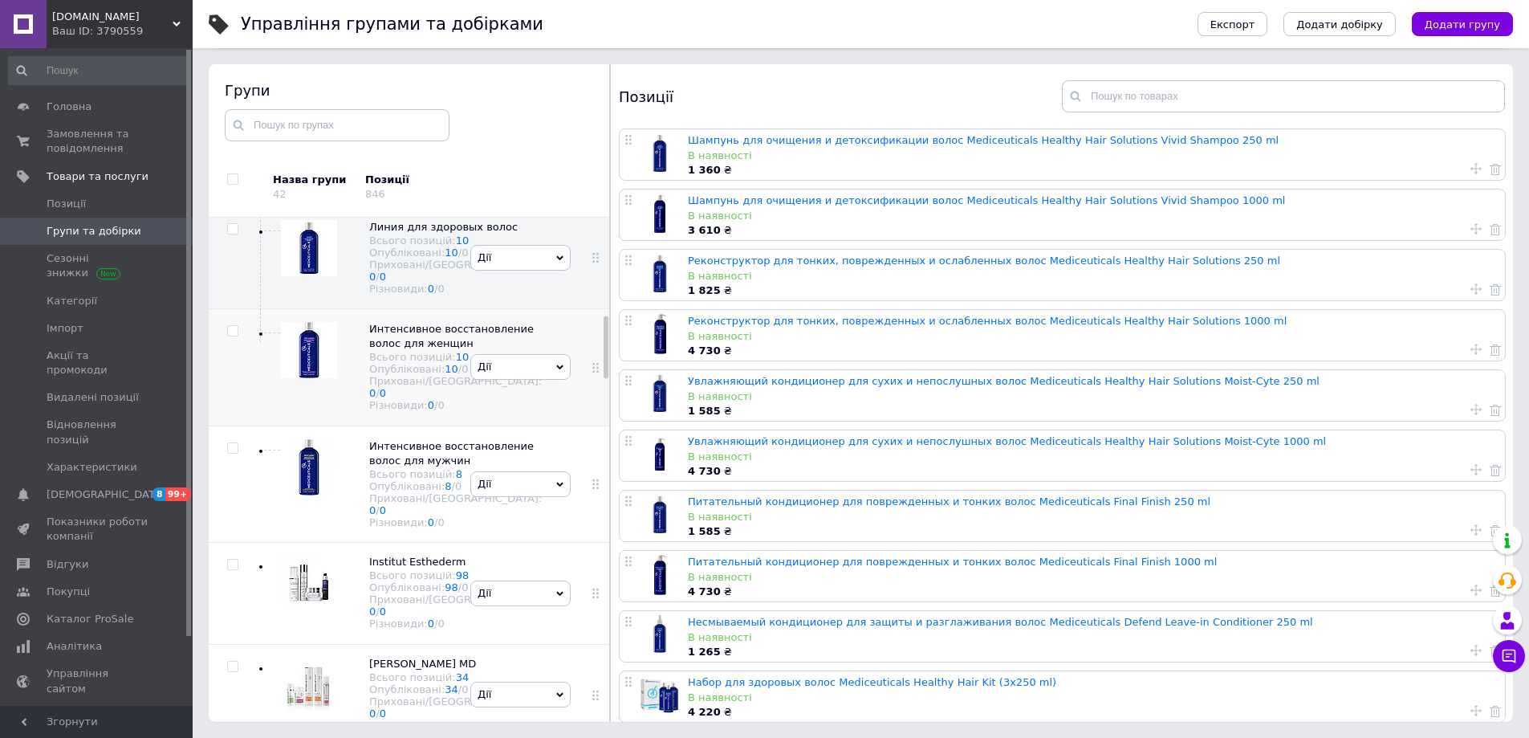
scroll to position [780, 0]
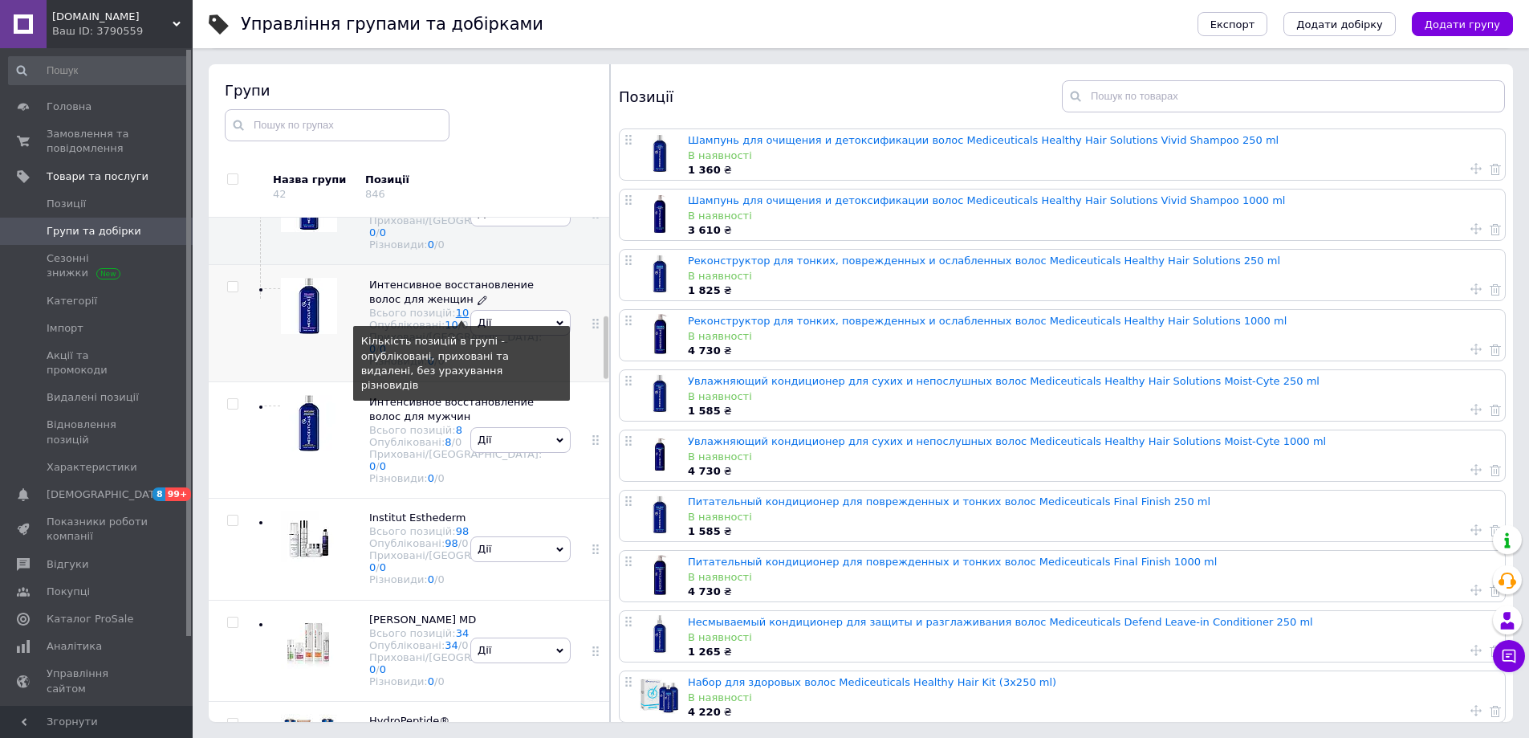
click at [456, 319] on link "10" at bounding box center [463, 313] width 14 height 12
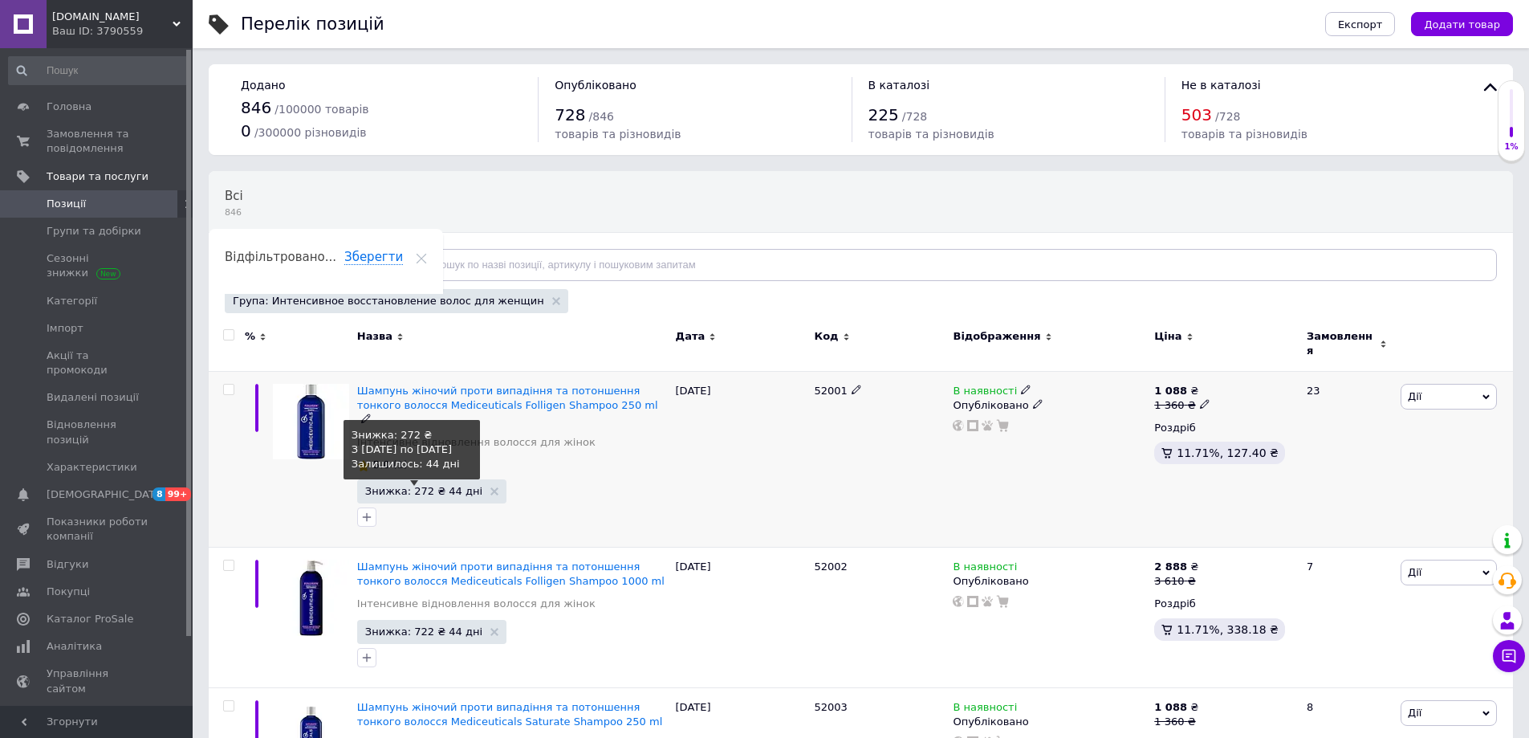
click at [400, 486] on span "Знижка: 272 ₴ 44 дні" at bounding box center [423, 491] width 117 height 10
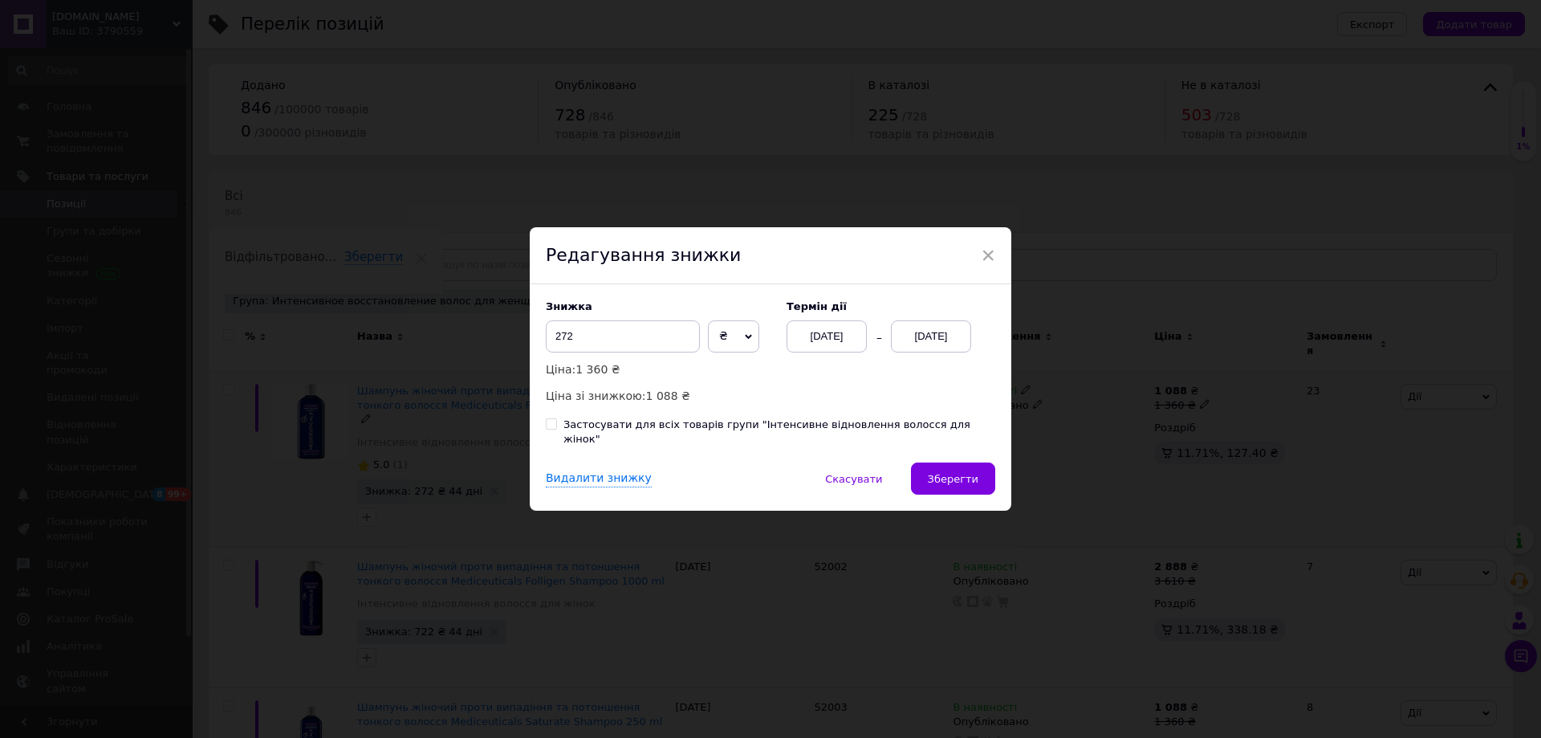
click at [551, 429] on input "Застосувати для всіх товарів групи "Інтенсивне відновлення волосся для жінок"" at bounding box center [551, 423] width 10 height 10
checkbox input "true"
click at [571, 470] on div "Видалити знижку" at bounding box center [599, 478] width 106 height 17
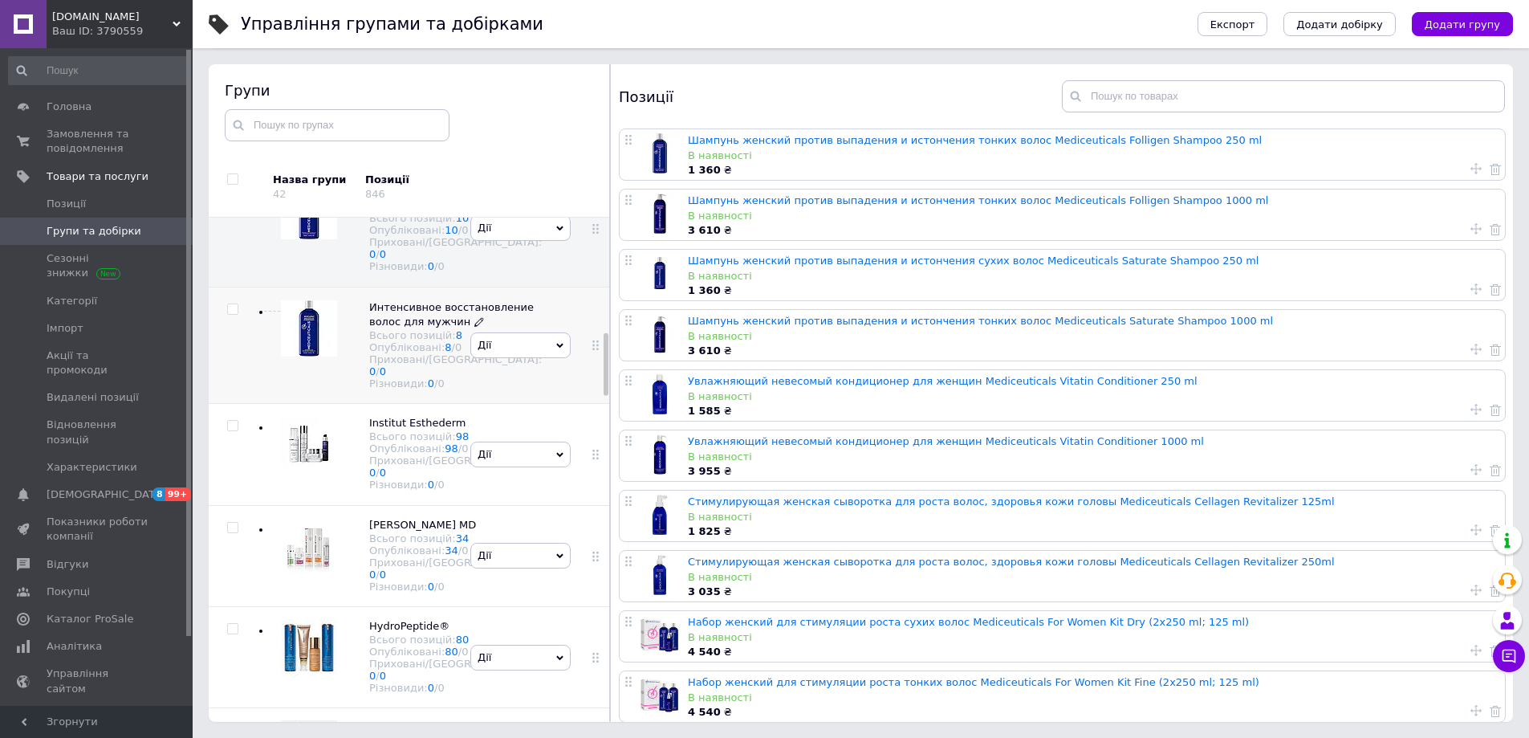
scroll to position [955, 0]
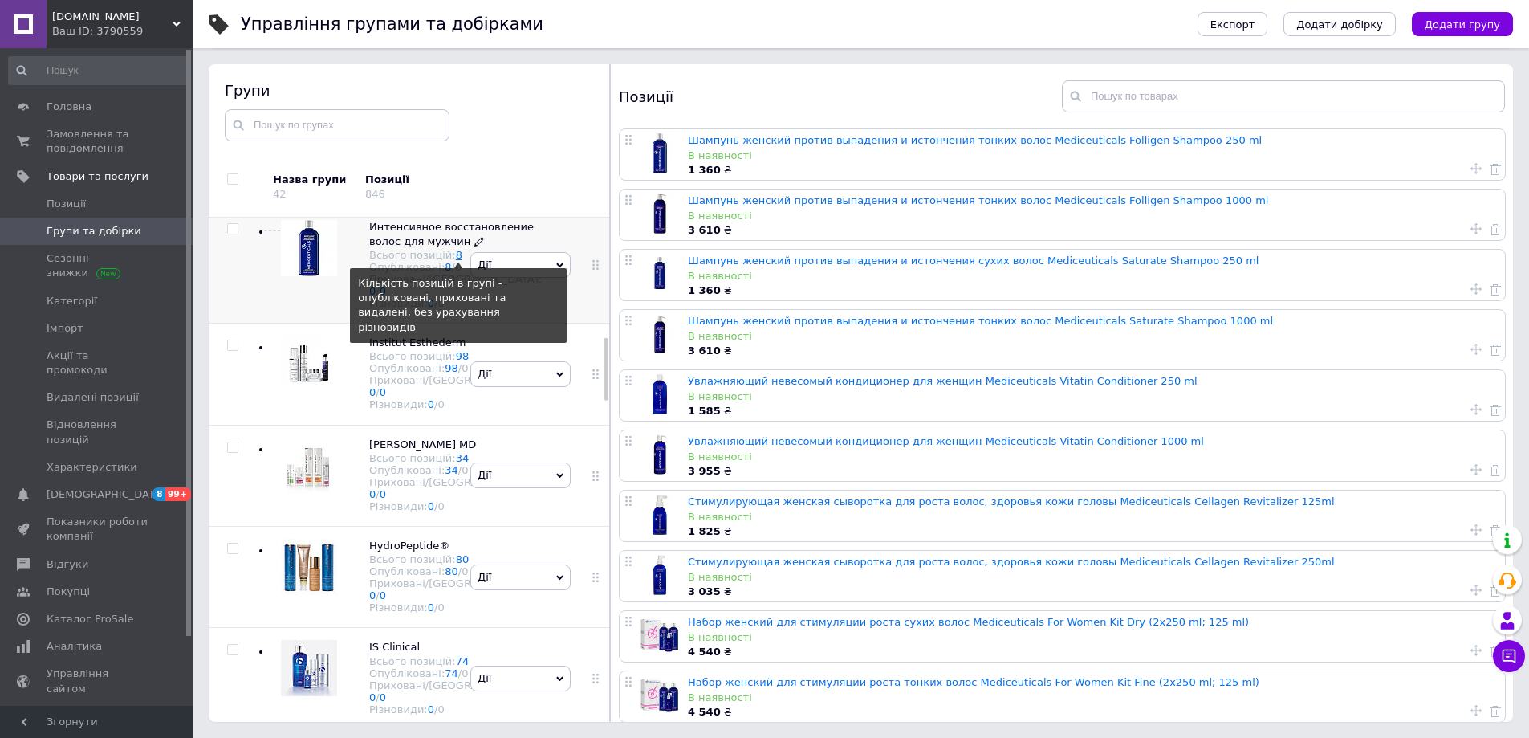
click at [456, 261] on link "8" at bounding box center [459, 255] width 6 height 12
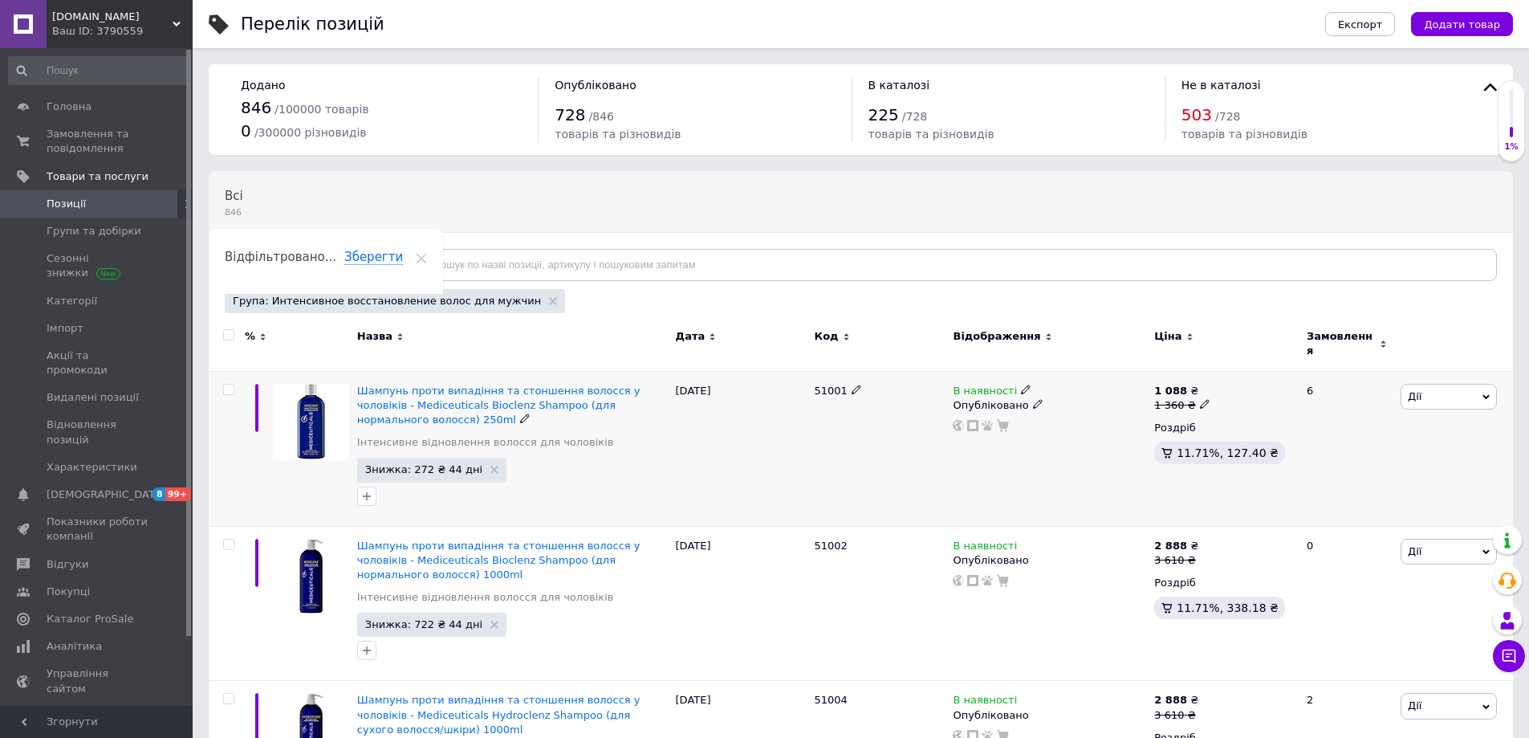
click at [426, 457] on span "Знижка: 272 ₴ 44 дні" at bounding box center [431, 469] width 149 height 24
click at [428, 464] on span "Знижка: 272 ₴ 44 дні" at bounding box center [423, 469] width 117 height 10
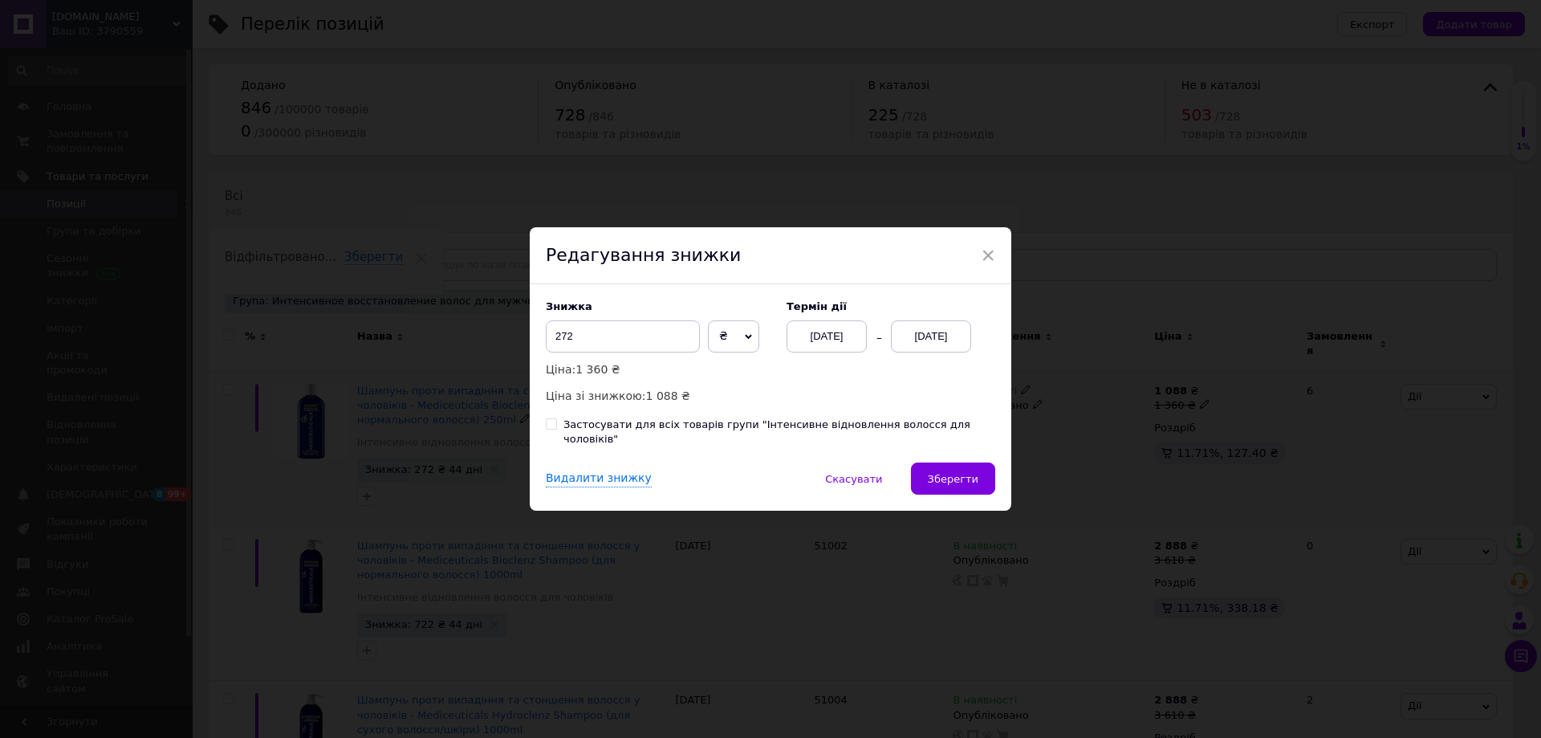
click at [550, 429] on input "Застосувати для всіх товарів групи "Інтенсивне відновлення волосся для чоловікі…" at bounding box center [551, 423] width 10 height 10
checkbox input "true"
click at [563, 470] on div "Видалити знижку" at bounding box center [599, 478] width 106 height 17
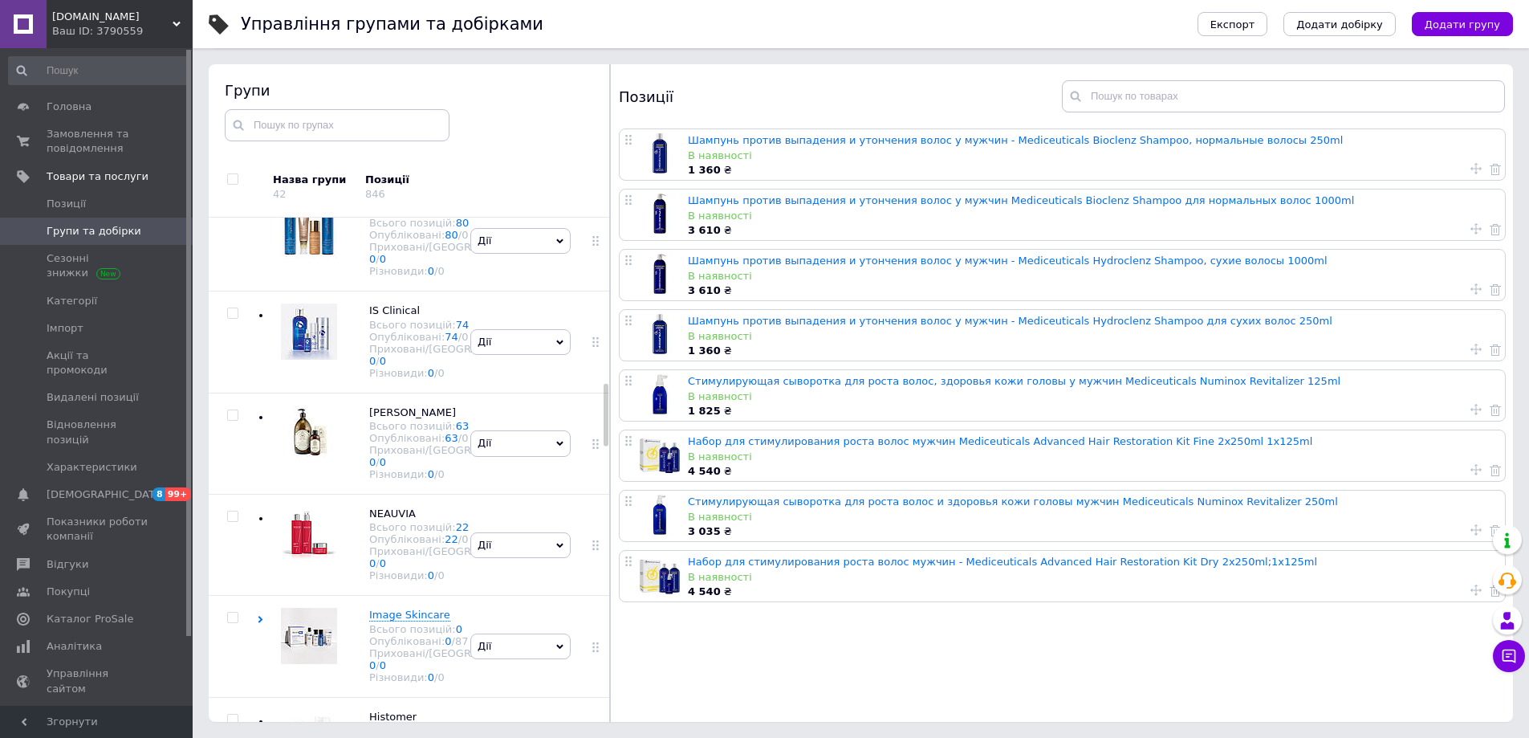
scroll to position [1452, 0]
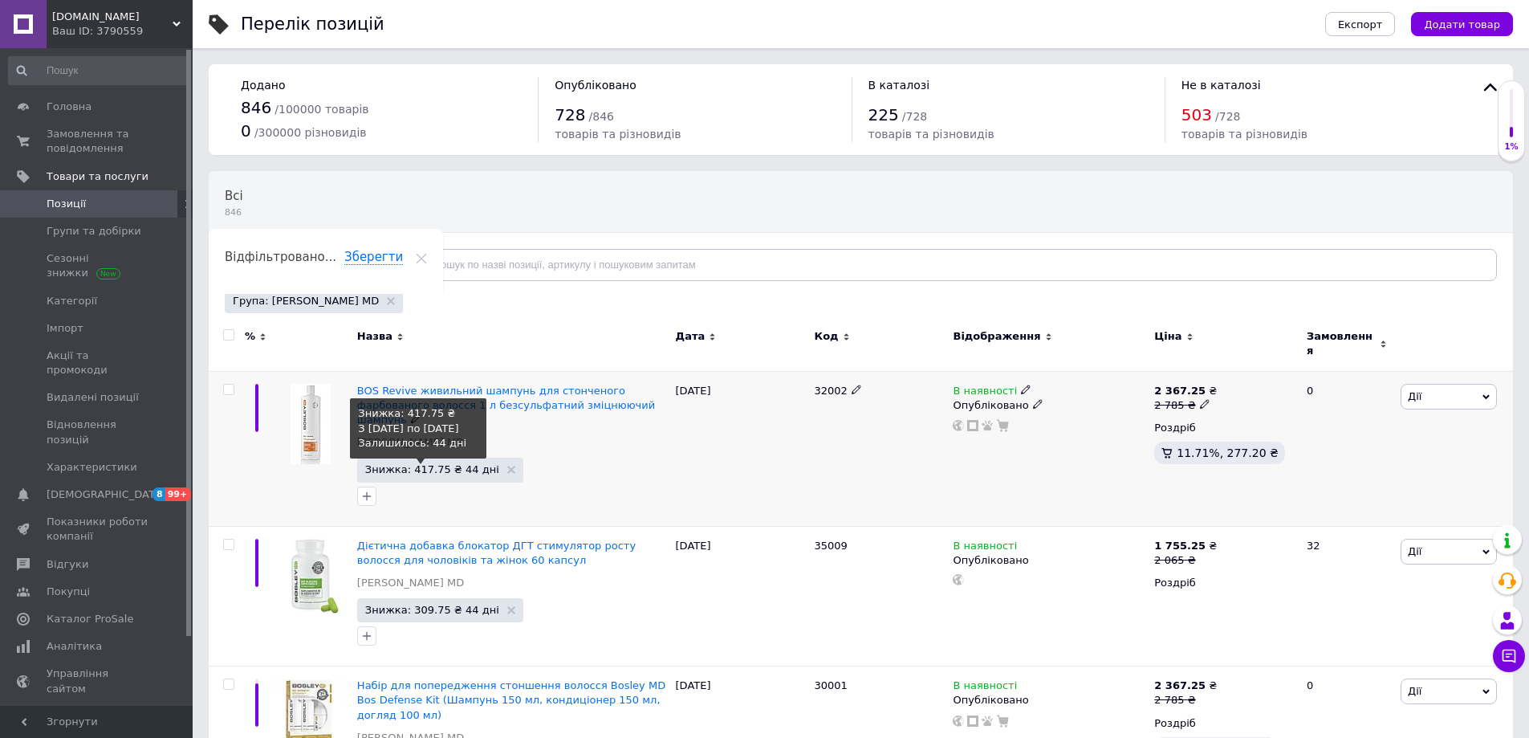
click at [421, 464] on span "Знижка: 417.75 ₴ 44 дні" at bounding box center [432, 469] width 134 height 10
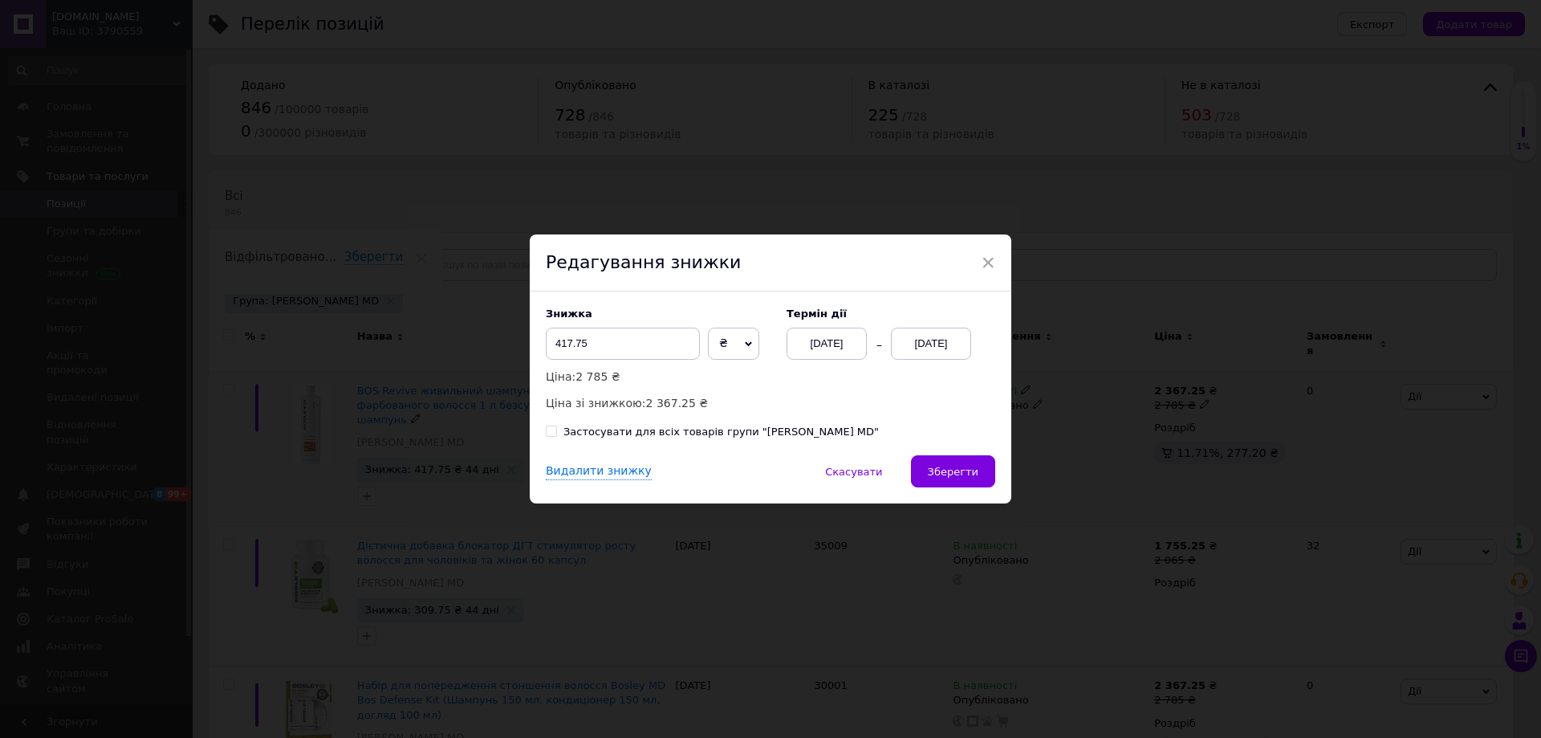
click at [550, 430] on input "Застосувати для всіх товарів групи "Bosley MD"" at bounding box center [551, 430] width 10 height 10
checkbox input "true"
click at [566, 467] on div "Видалити знижку" at bounding box center [599, 471] width 106 height 17
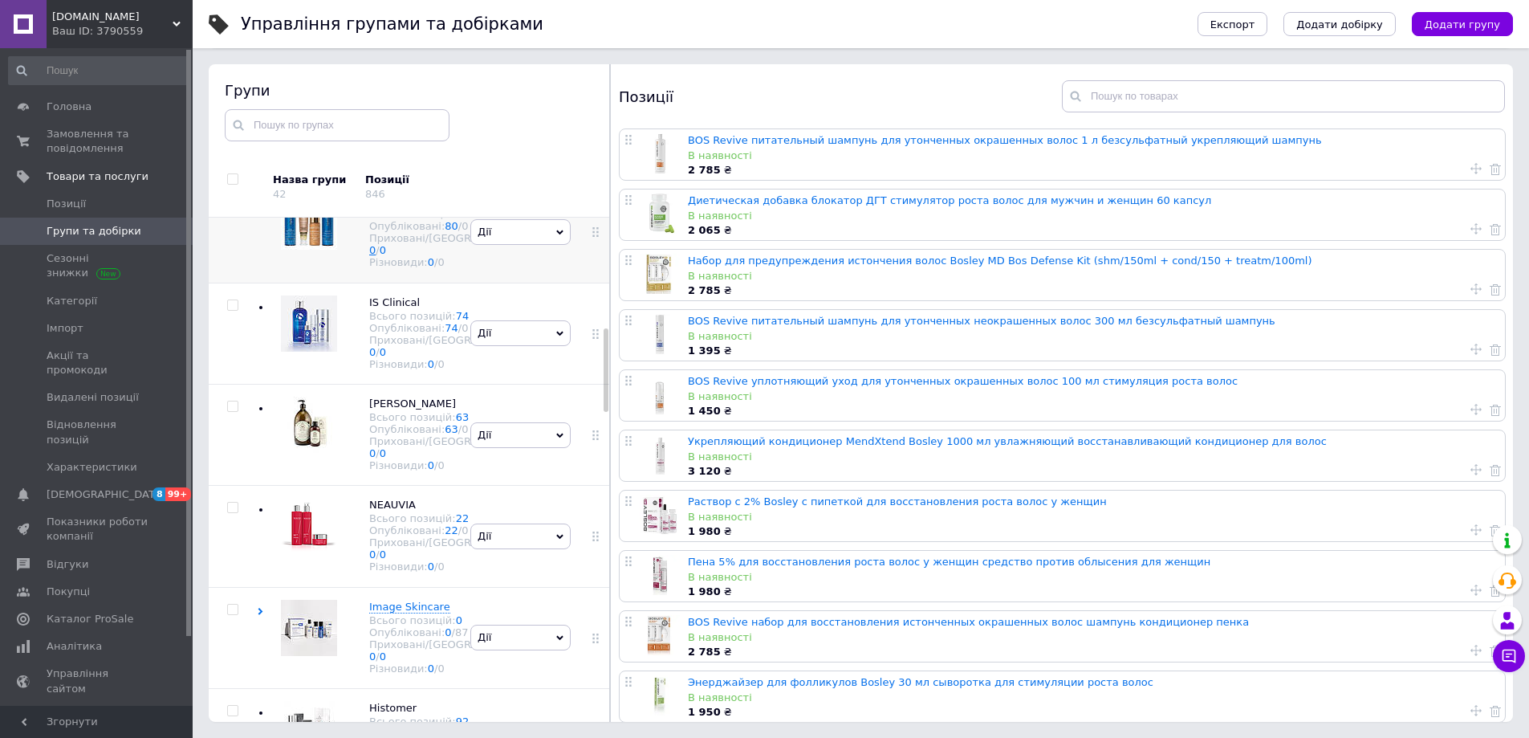
scroll to position [670, 0]
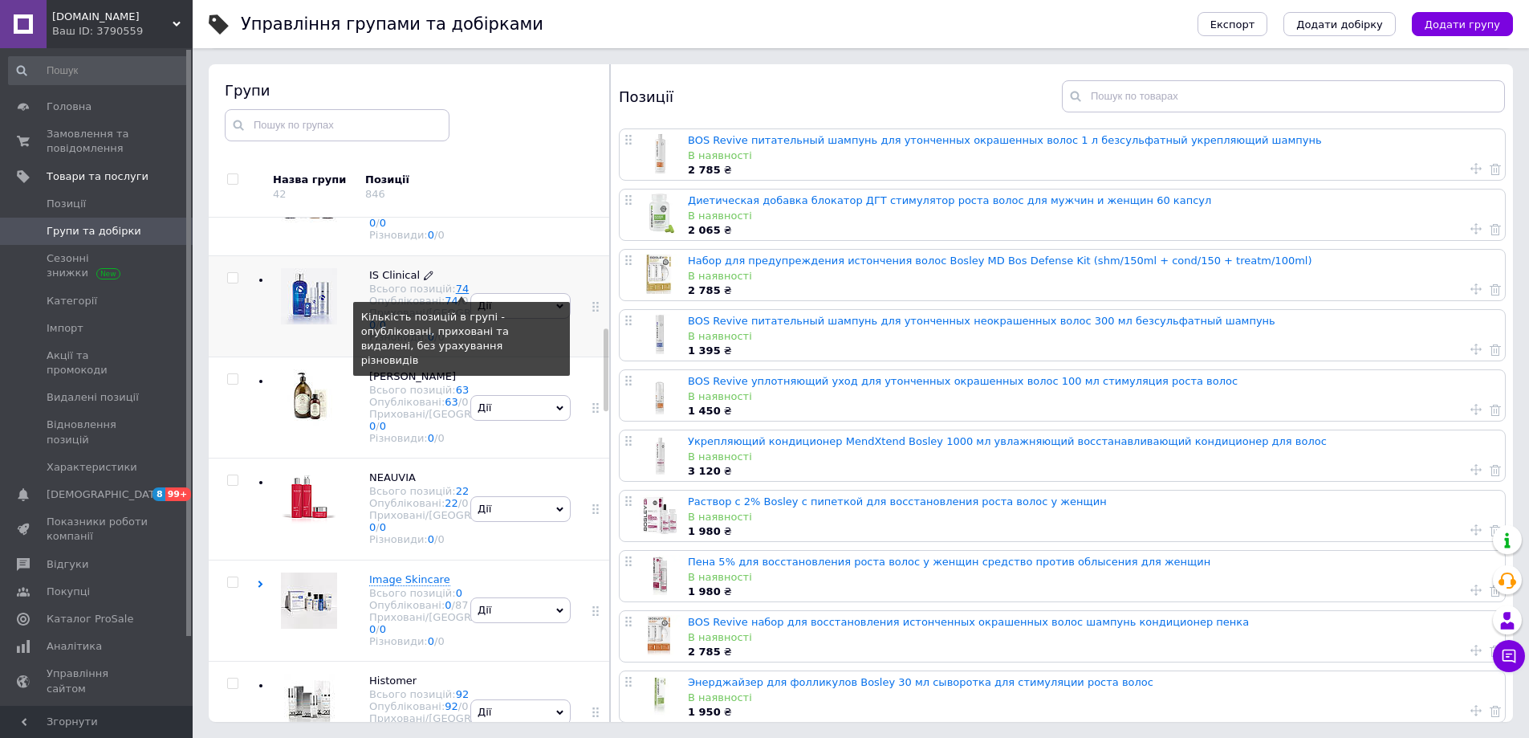
click at [456, 295] on link "74" at bounding box center [463, 288] width 14 height 12
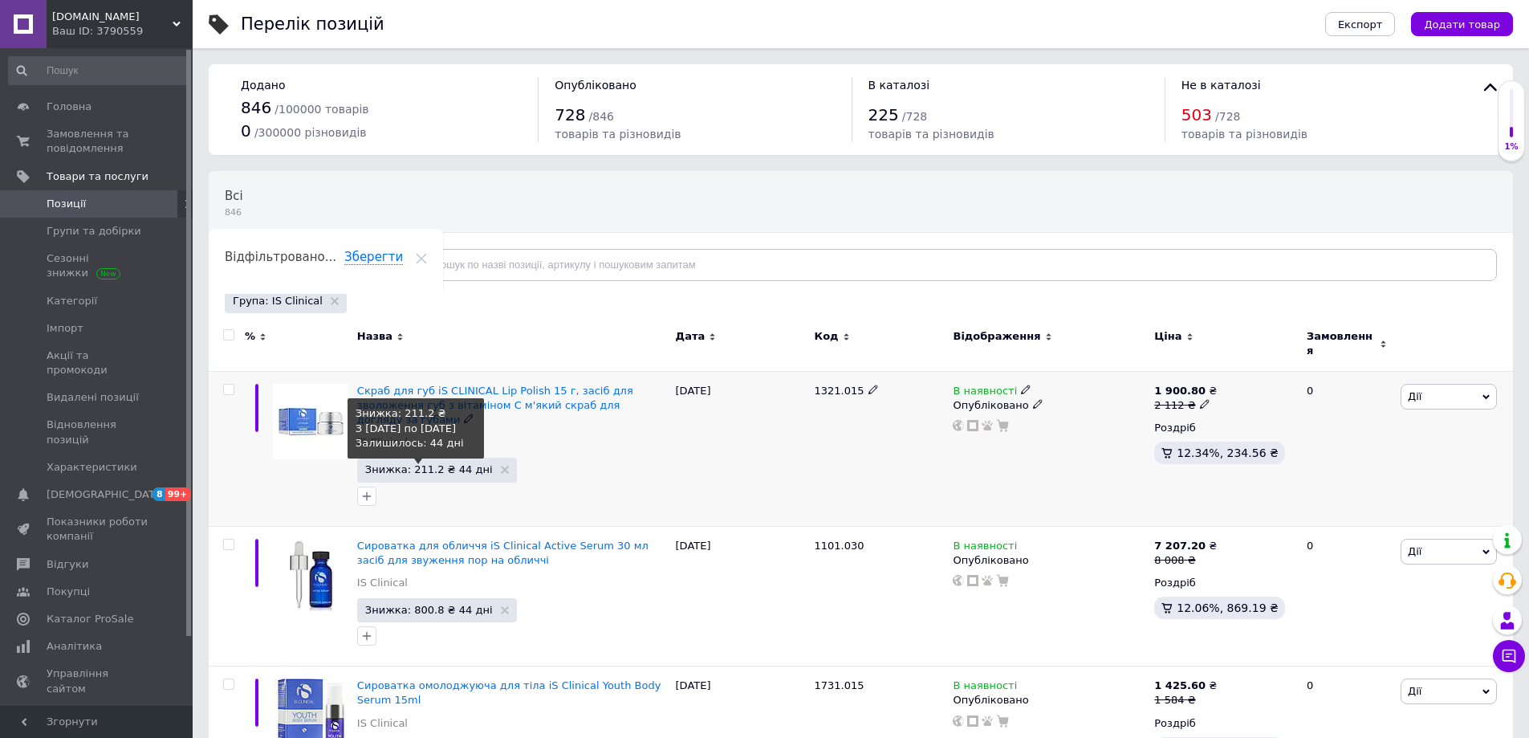
click at [425, 464] on span "Знижка: 211.2 ₴ 44 дні" at bounding box center [429, 469] width 128 height 10
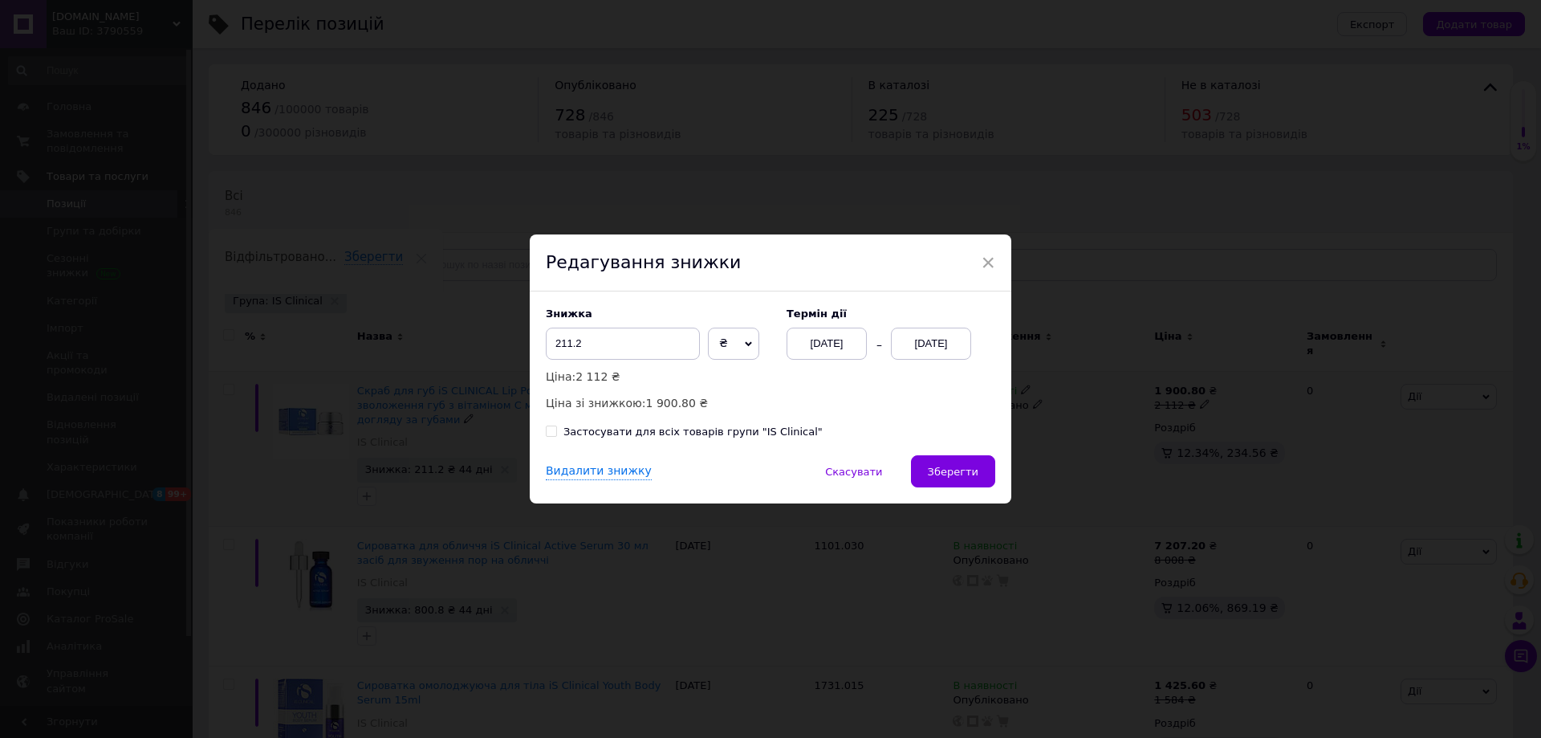
click at [546, 437] on span at bounding box center [551, 430] width 11 height 11
click at [546, 436] on input "Застосувати для всіх товарів групи "IS Clinical"" at bounding box center [551, 430] width 10 height 10
checkbox input "true"
click at [569, 473] on div "Видалити знижку" at bounding box center [599, 471] width 106 height 17
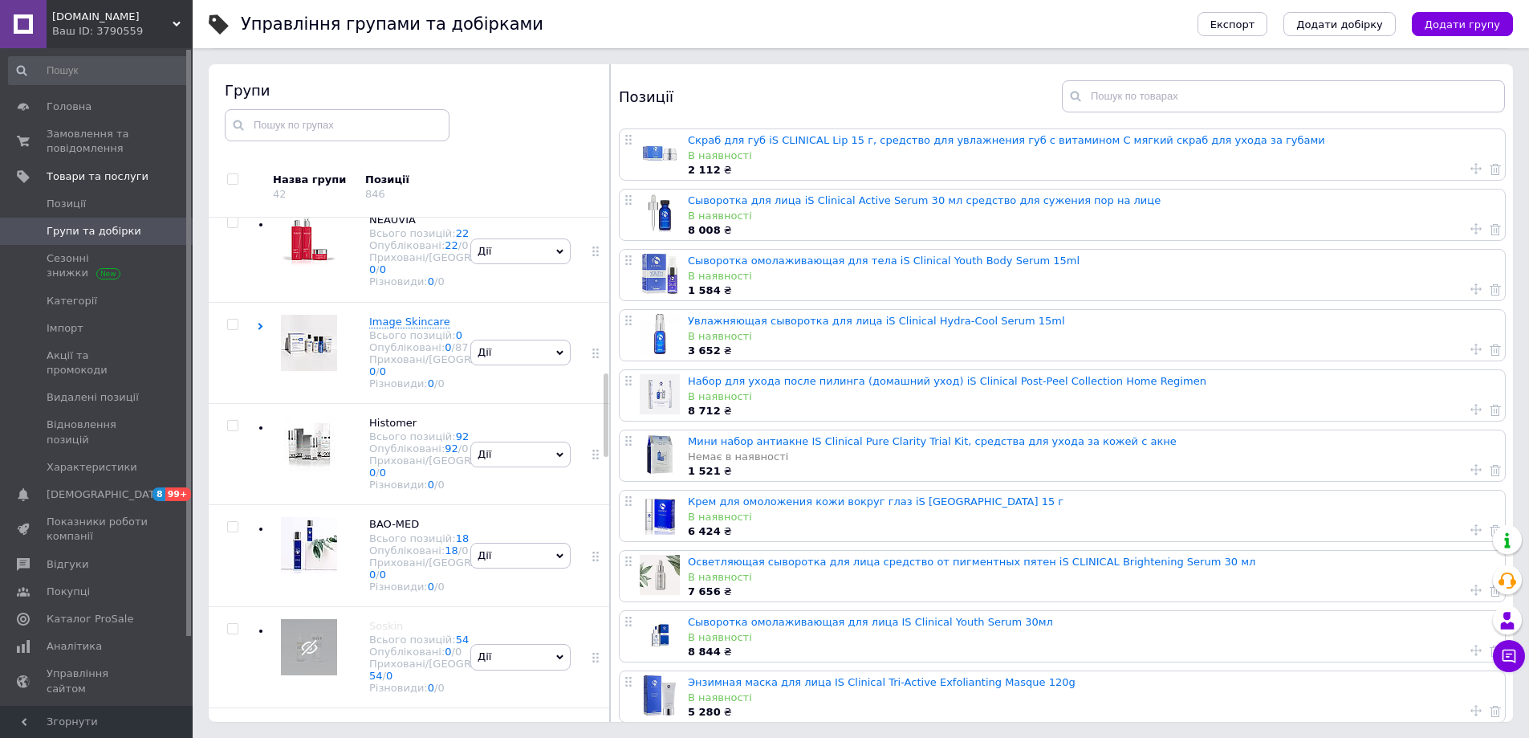
scroll to position [941, 0]
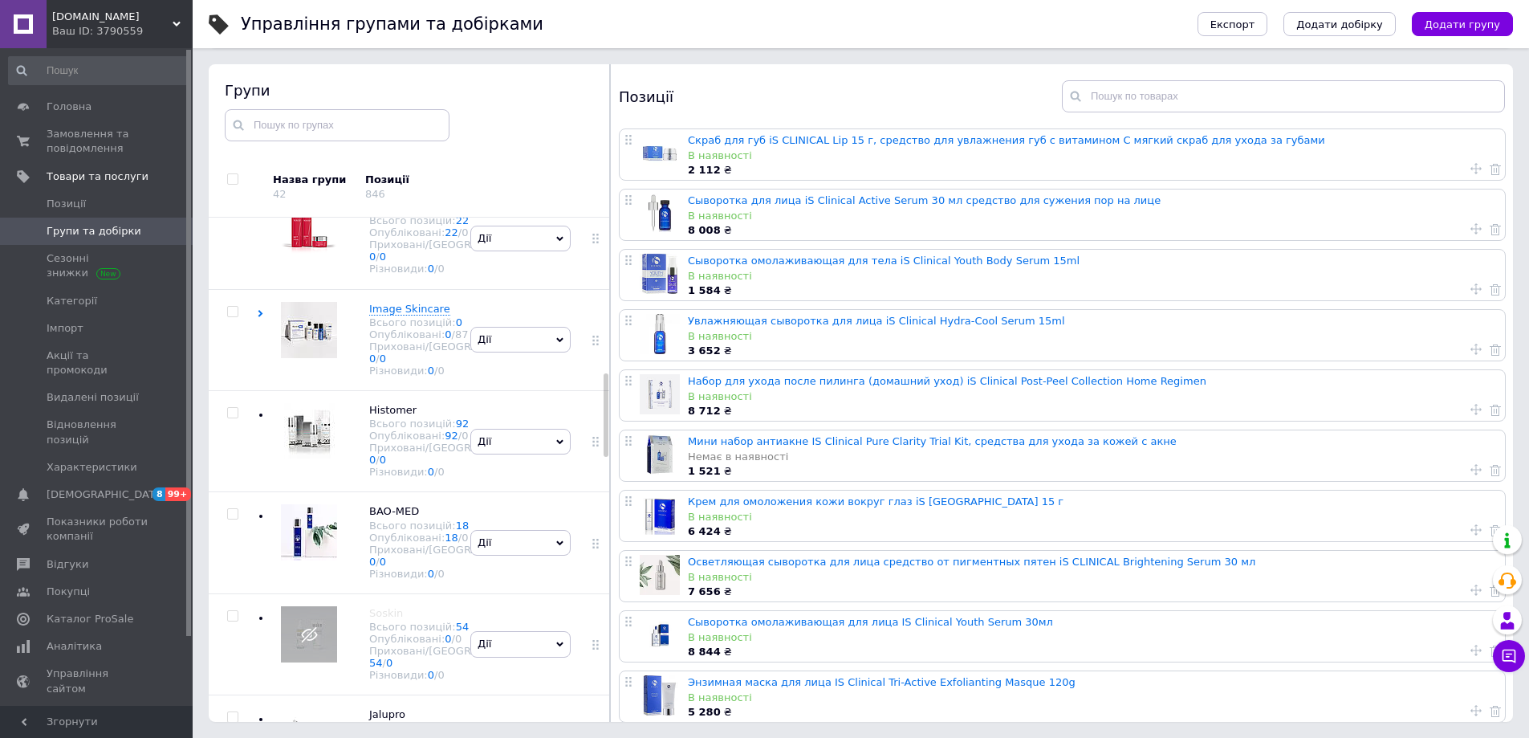
click at [456, 125] on link "63" at bounding box center [463, 119] width 14 height 12
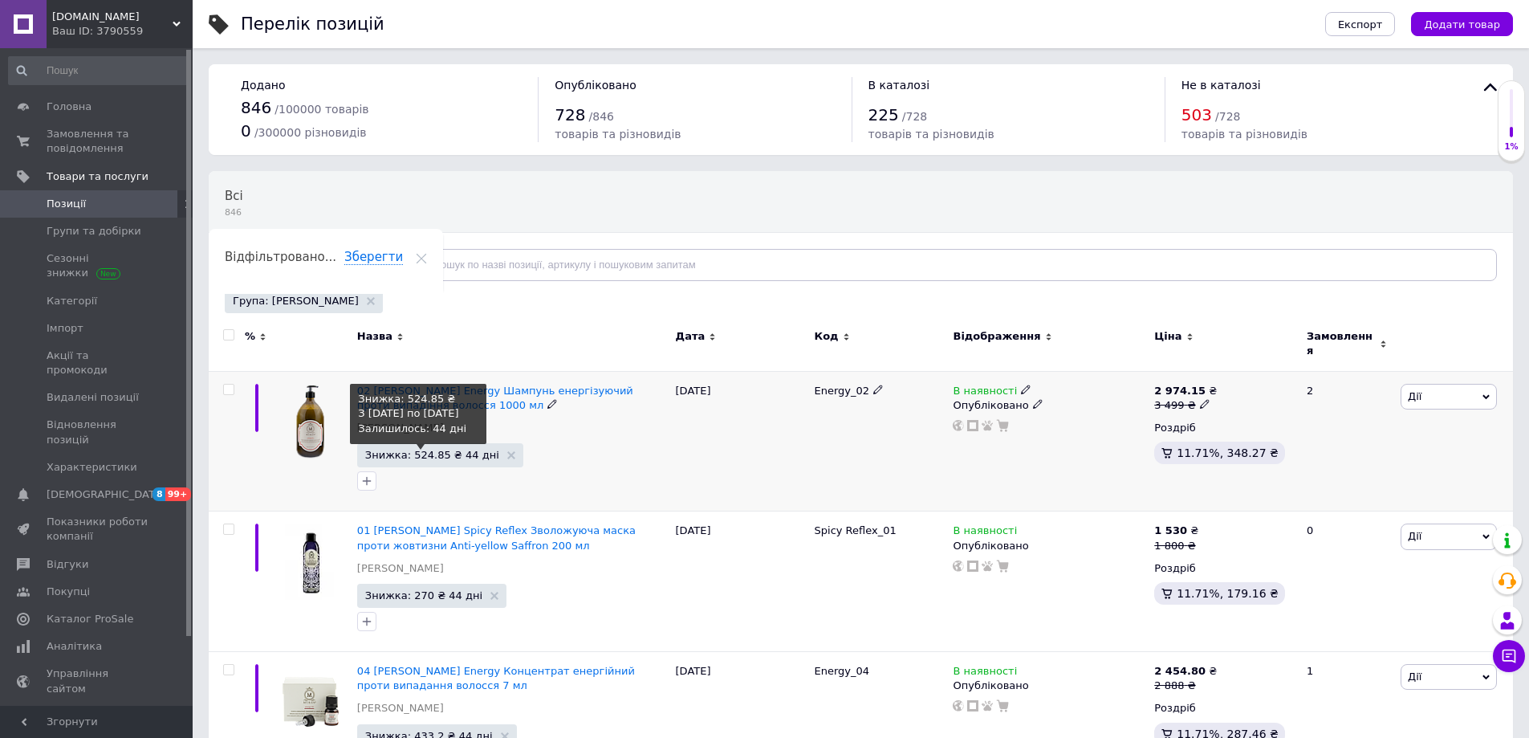
click at [411, 449] on span "Знижка: 524.85 ₴ 44 дні" at bounding box center [432, 454] width 134 height 10
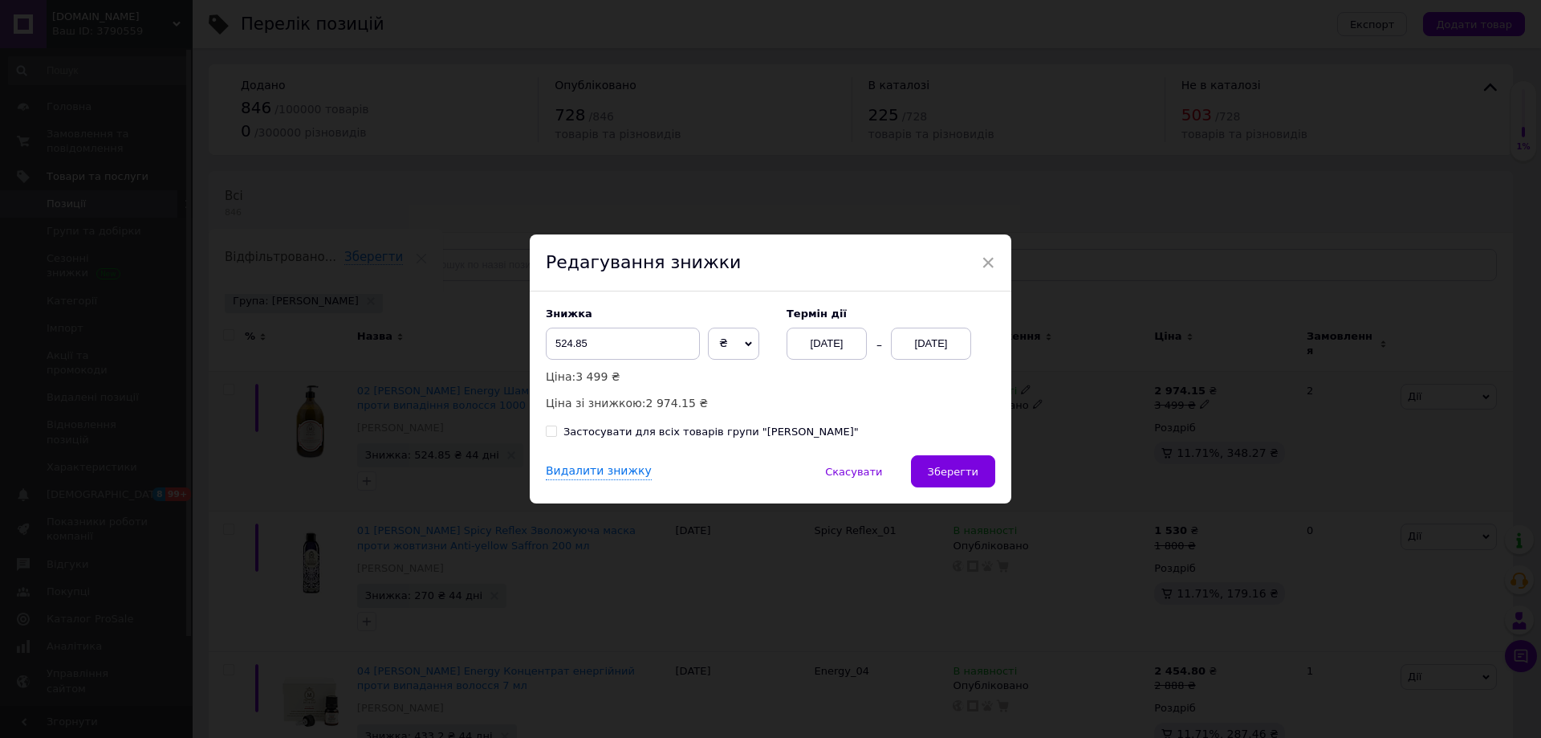
click at [552, 431] on input "Застосувати для всіх товарів групи "Muran"" at bounding box center [551, 430] width 10 height 10
checkbox input "true"
click at [566, 473] on div "Видалити знижку" at bounding box center [599, 471] width 106 height 17
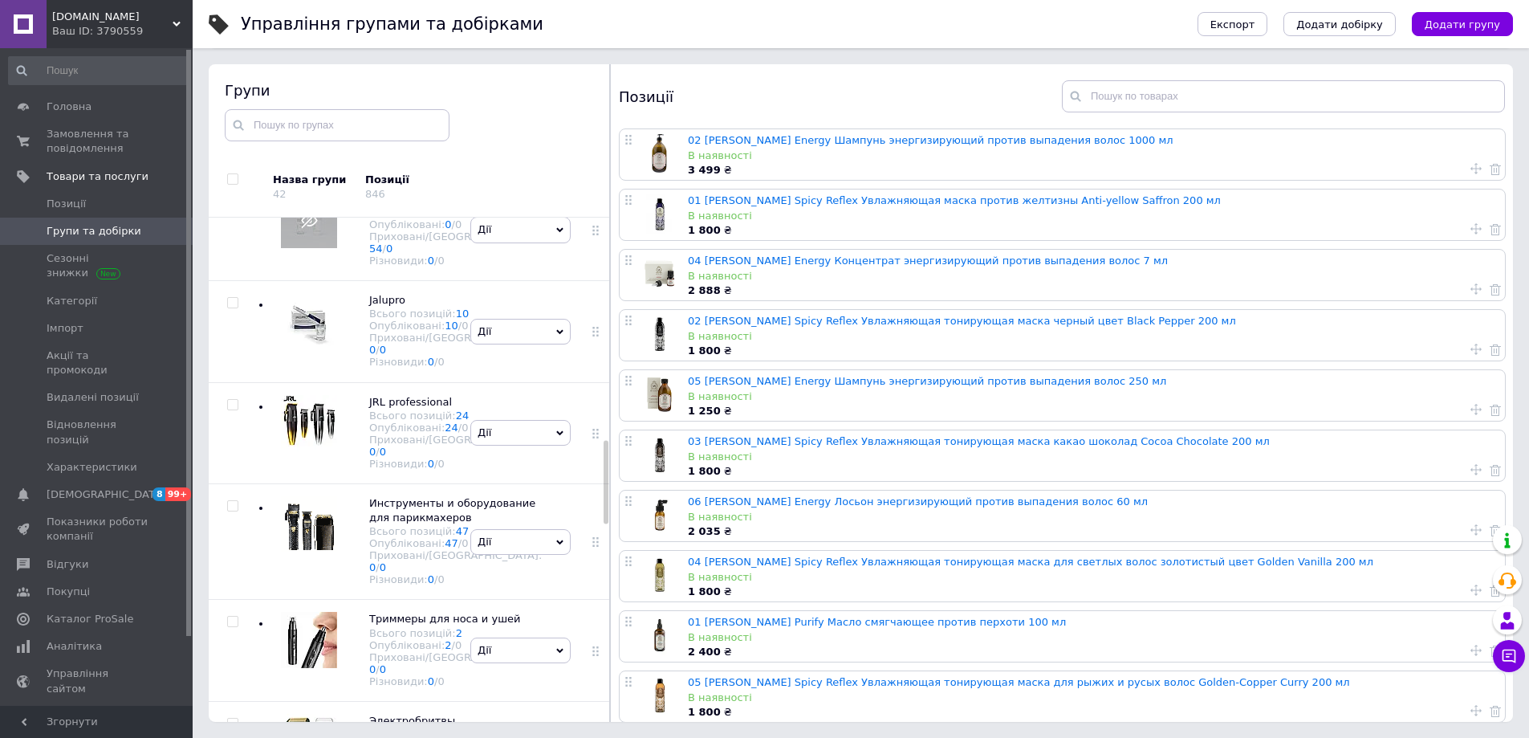
scroll to position [1356, 0]
click at [456, 116] on link "18" at bounding box center [463, 110] width 14 height 12
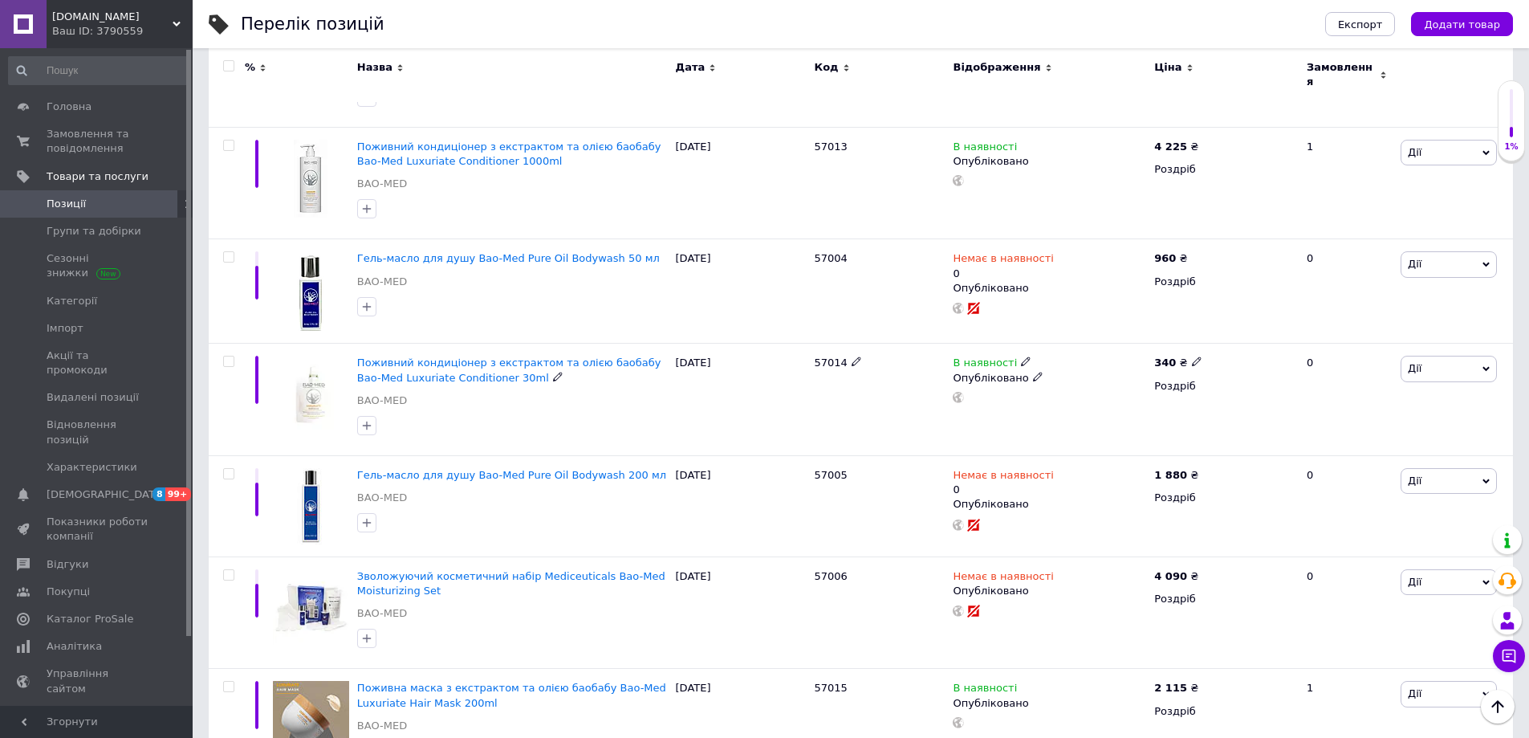
scroll to position [1364, 0]
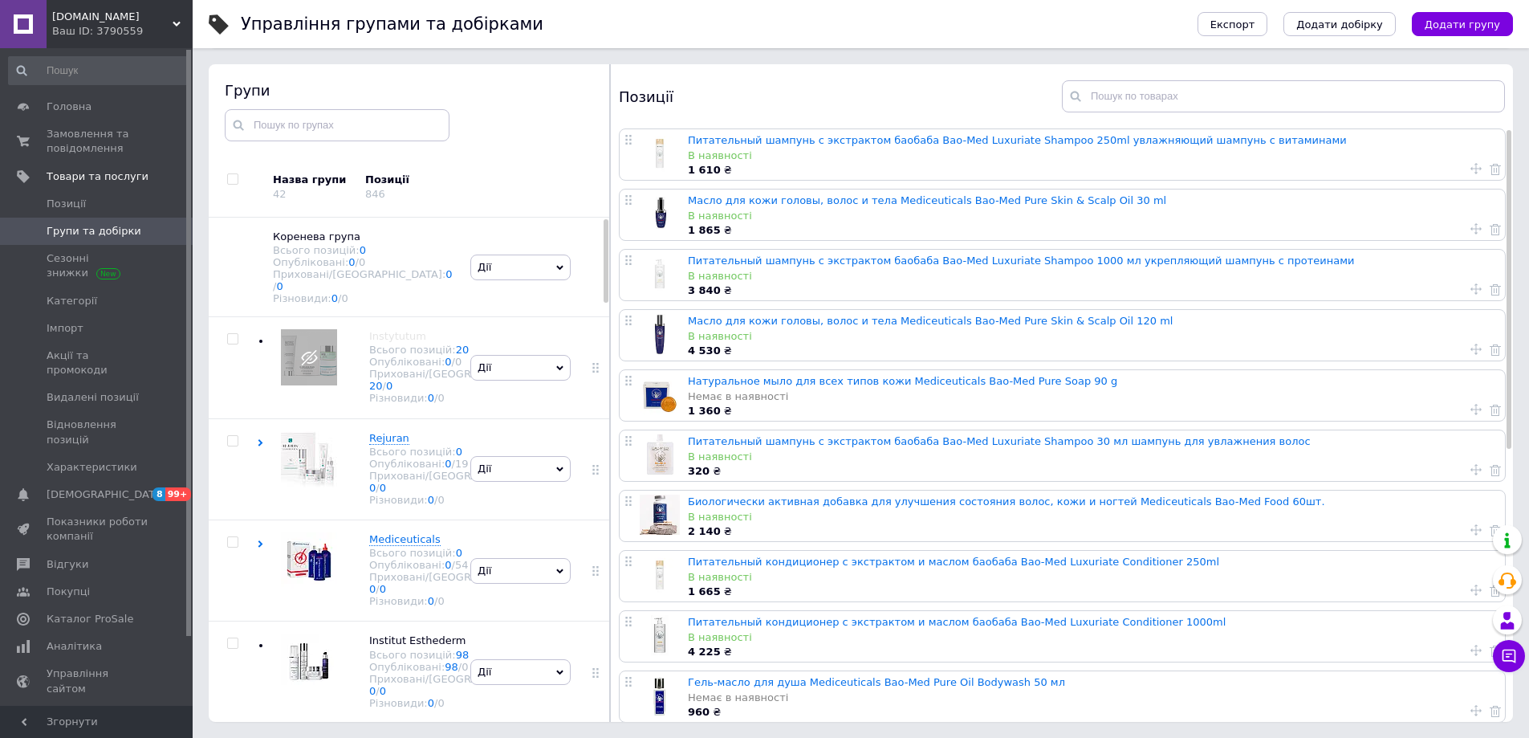
click at [1014, 83] on div "Позиції" at bounding box center [840, 96] width 443 height 32
click at [396, 132] on input "text" at bounding box center [337, 125] width 225 height 32
